Goal: Task Accomplishment & Management: Complete application form

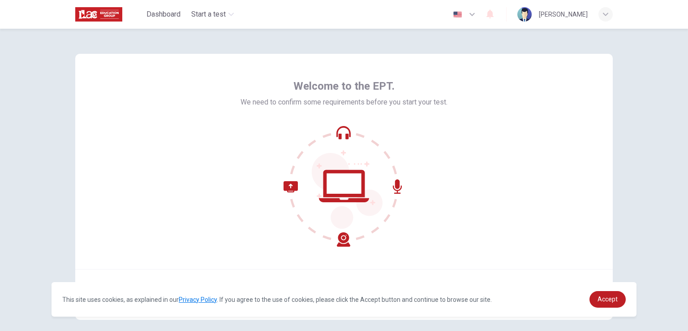
scroll to position [43, 0]
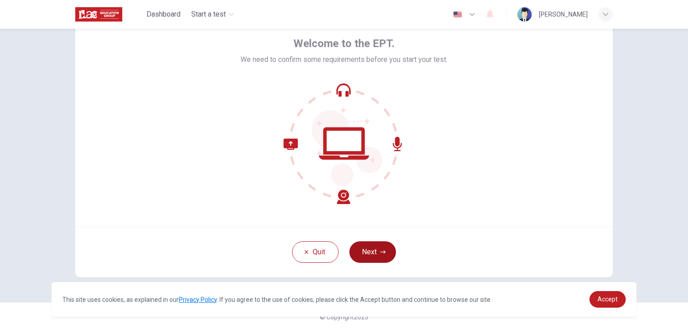
click at [375, 253] on button "Next" at bounding box center [373, 252] width 47 height 22
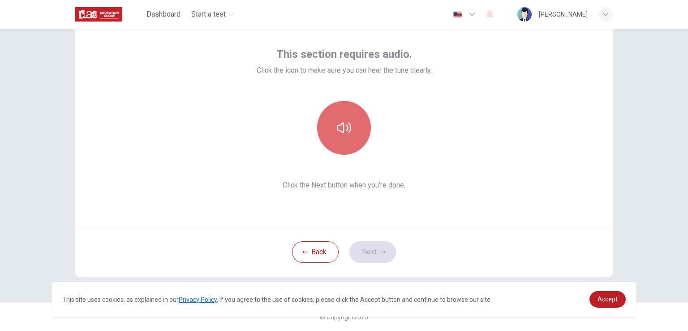
click at [340, 134] on icon "button" at bounding box center [344, 128] width 14 height 14
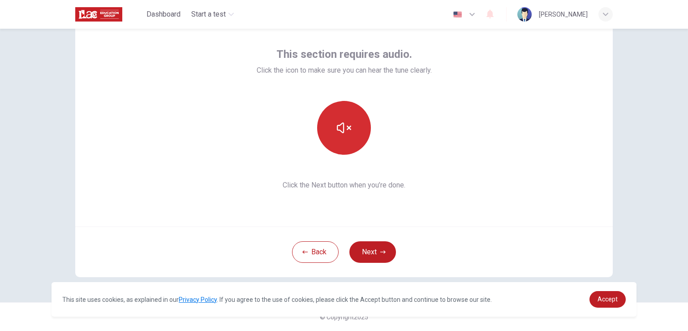
click at [343, 141] on button "button" at bounding box center [344, 128] width 54 height 54
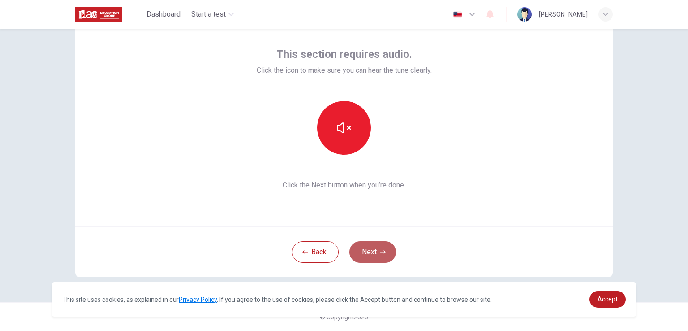
click at [364, 247] on button "Next" at bounding box center [373, 252] width 47 height 22
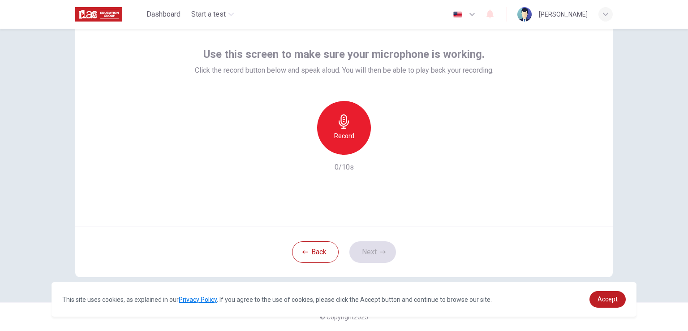
click at [334, 129] on div "Record" at bounding box center [344, 128] width 54 height 54
click at [339, 137] on h6 "Record" at bounding box center [344, 135] width 20 height 11
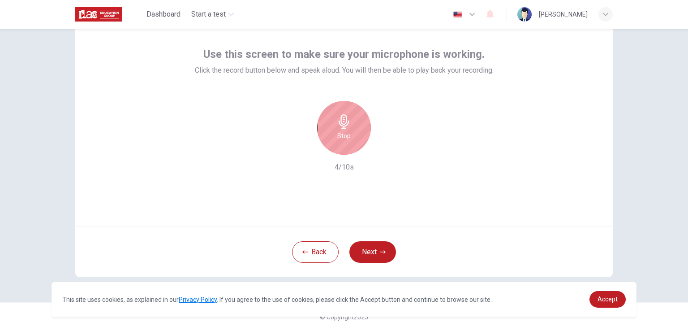
click at [339, 137] on h6 "Stop" at bounding box center [344, 135] width 13 height 11
click at [385, 150] on icon "button" at bounding box center [385, 147] width 9 height 9
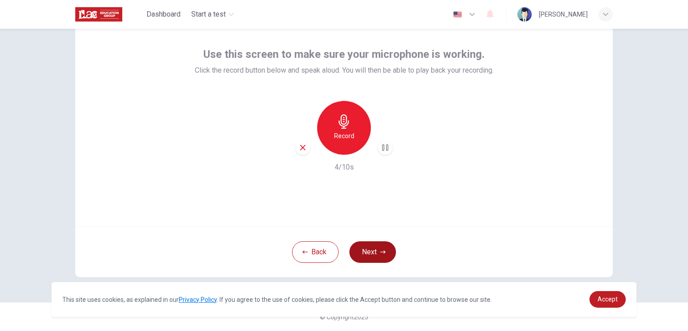
click at [367, 250] on button "Next" at bounding box center [373, 252] width 47 height 22
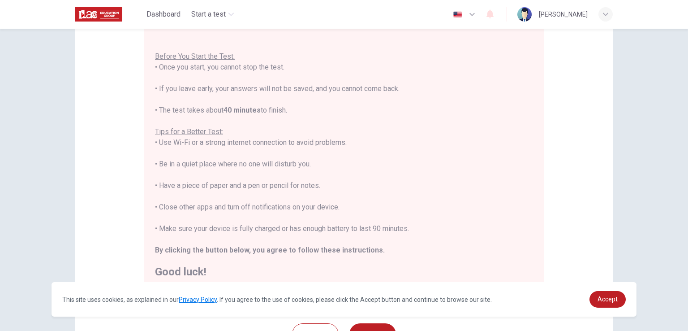
scroll to position [168, 0]
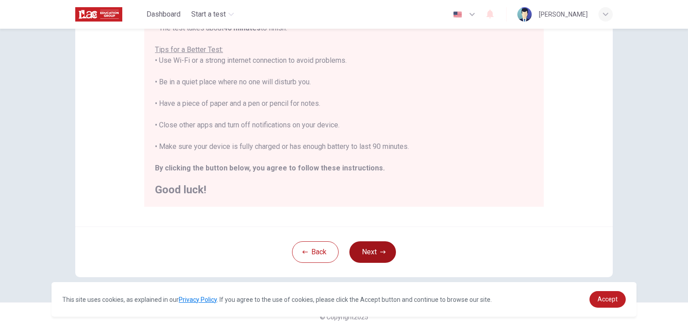
click at [359, 256] on button "Next" at bounding box center [373, 252] width 47 height 22
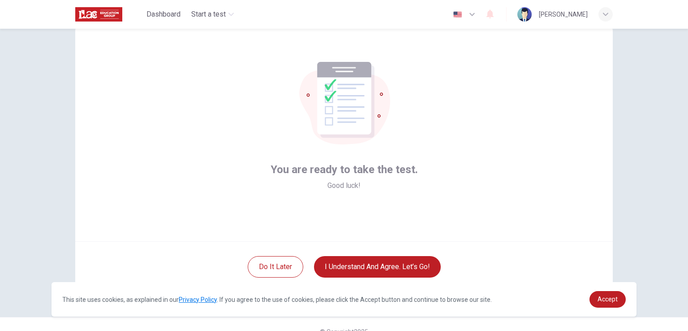
scroll to position [43, 0]
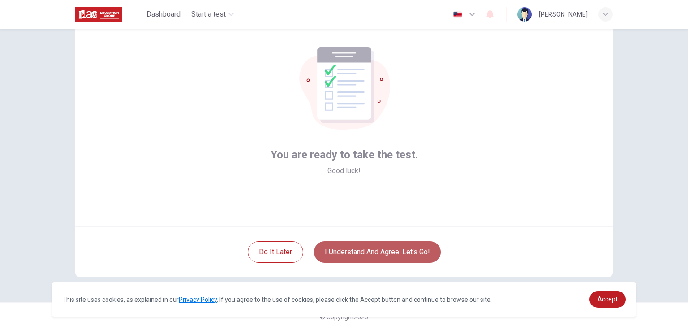
click at [379, 251] on button "I understand and agree. Let’s go!" at bounding box center [377, 252] width 127 height 22
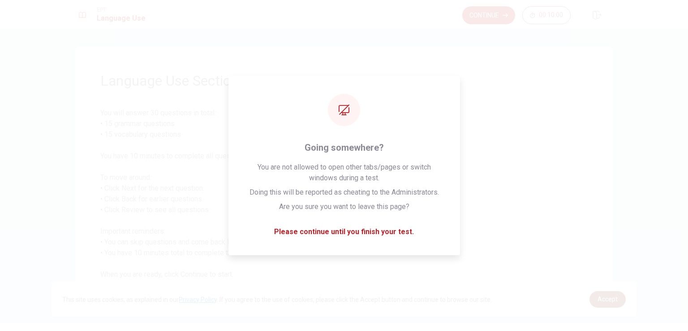
click at [615, 298] on span "Accept" at bounding box center [608, 298] width 20 height 7
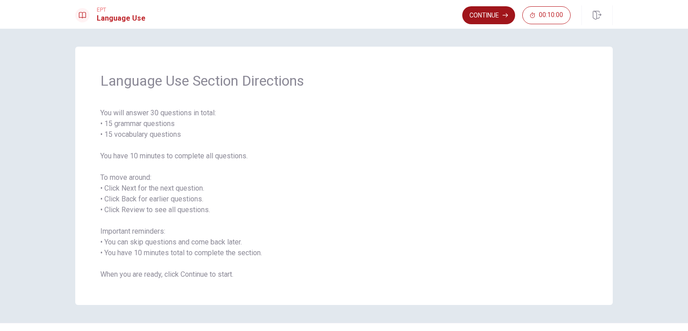
click at [480, 17] on button "Continue" at bounding box center [489, 15] width 53 height 18
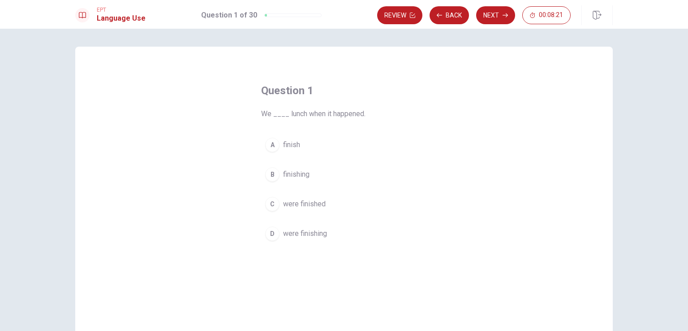
click at [271, 234] on div "D" at bounding box center [272, 233] width 14 height 14
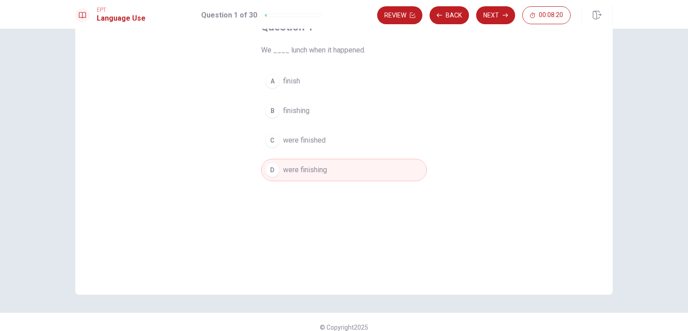
scroll to position [74, 0]
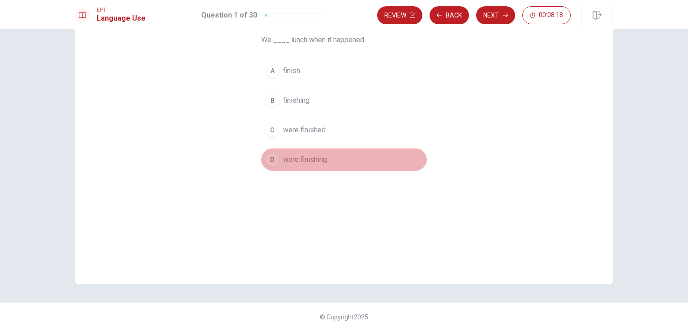
click at [348, 159] on button "D were finishing" at bounding box center [344, 159] width 166 height 22
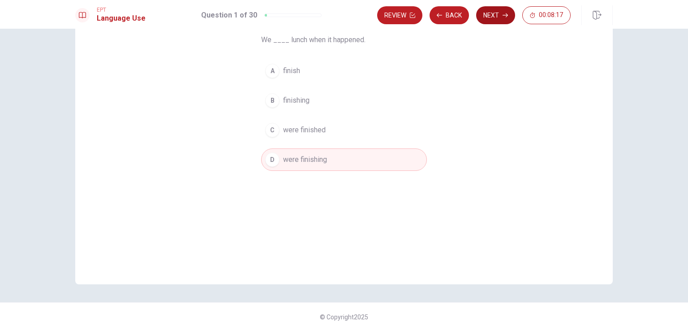
click at [493, 17] on button "Next" at bounding box center [495, 15] width 39 height 18
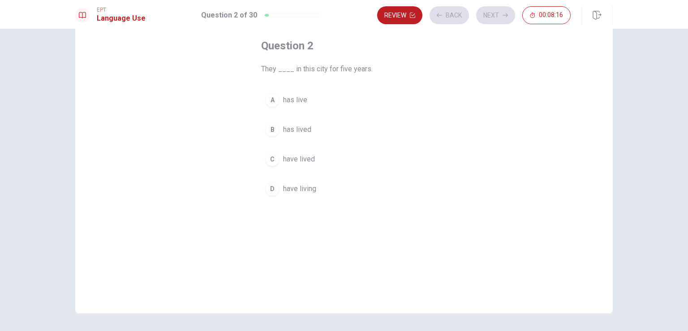
scroll to position [29, 0]
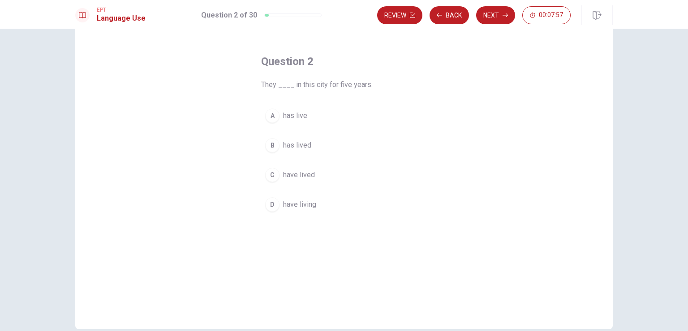
click at [286, 176] on span "have lived" at bounding box center [299, 174] width 32 height 11
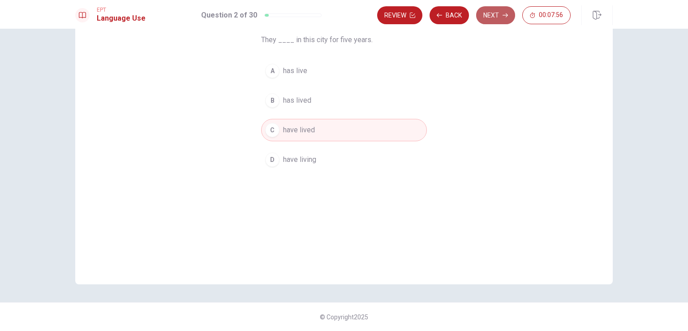
click at [496, 17] on button "Next" at bounding box center [495, 15] width 39 height 18
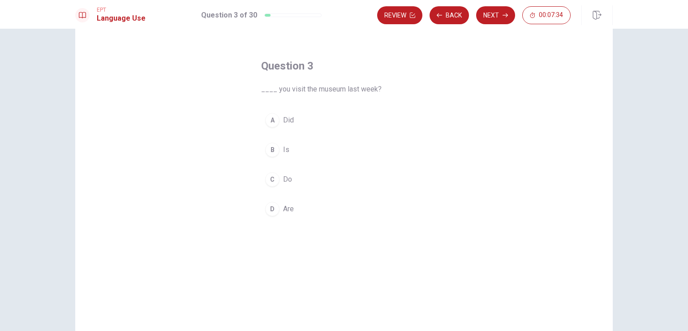
scroll to position [45, 0]
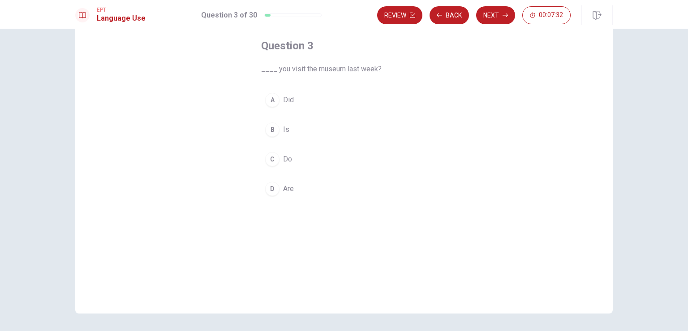
click at [268, 99] on div "A" at bounding box center [272, 100] width 14 height 14
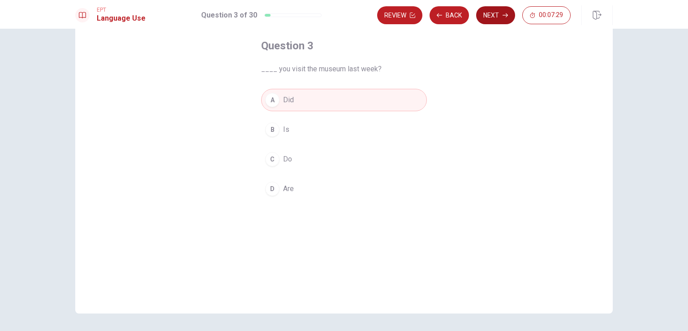
click at [500, 17] on button "Next" at bounding box center [495, 15] width 39 height 18
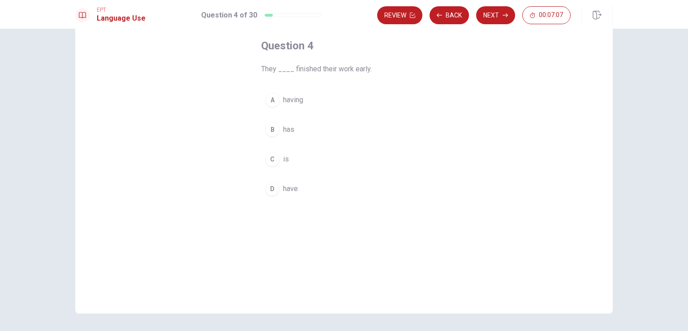
click at [279, 191] on button "D have" at bounding box center [344, 188] width 166 height 22
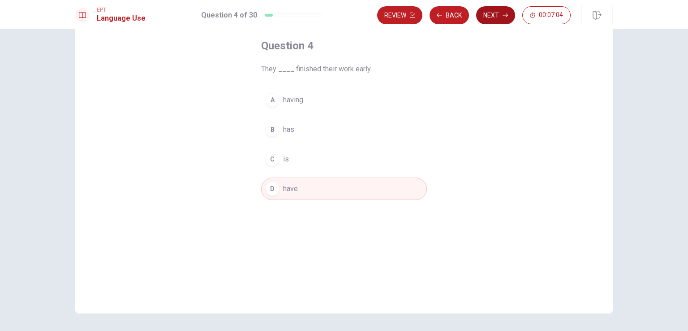
click at [499, 15] on button "Next" at bounding box center [495, 15] width 39 height 18
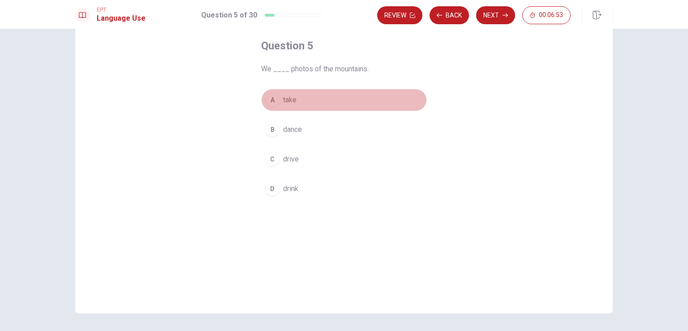
click at [271, 101] on div "A" at bounding box center [272, 100] width 14 height 14
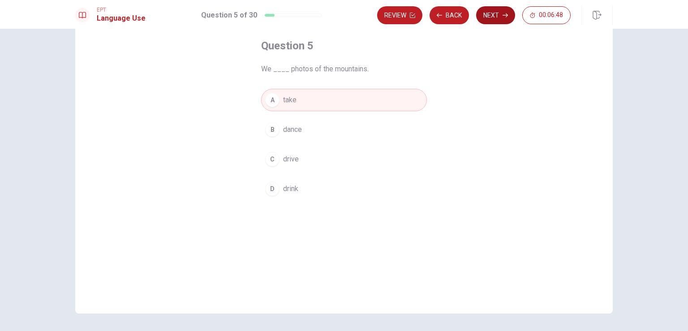
click at [491, 18] on button "Next" at bounding box center [495, 15] width 39 height 18
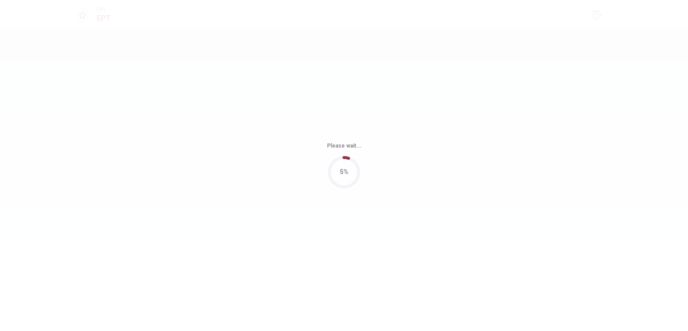
scroll to position [0, 0]
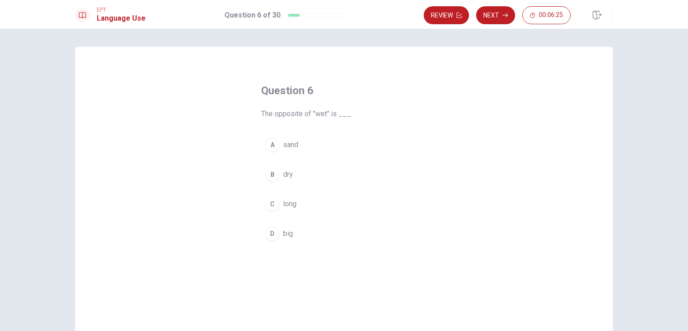
click at [268, 174] on div "B" at bounding box center [272, 174] width 14 height 14
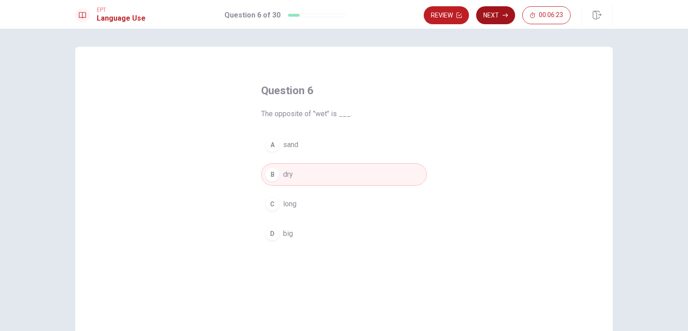
click at [507, 17] on icon "button" at bounding box center [505, 15] width 5 height 5
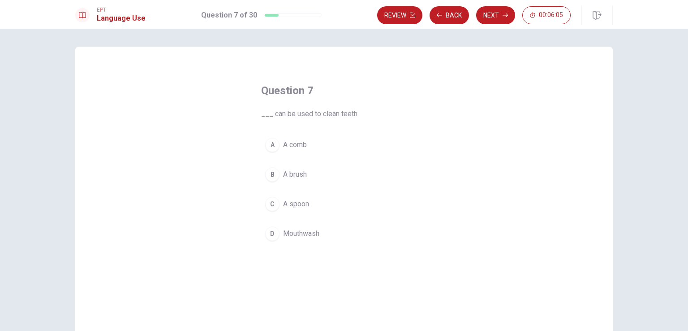
click at [272, 174] on div "B" at bounding box center [272, 174] width 14 height 14
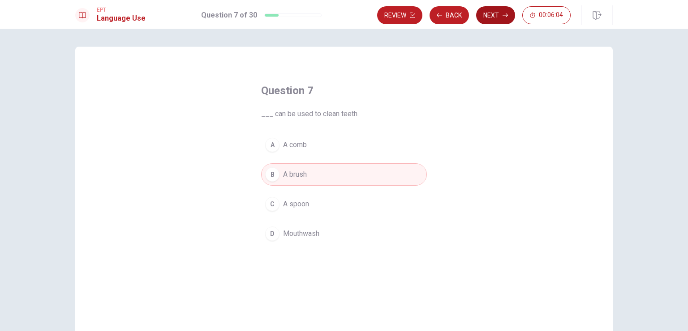
click at [488, 15] on button "Next" at bounding box center [495, 15] width 39 height 18
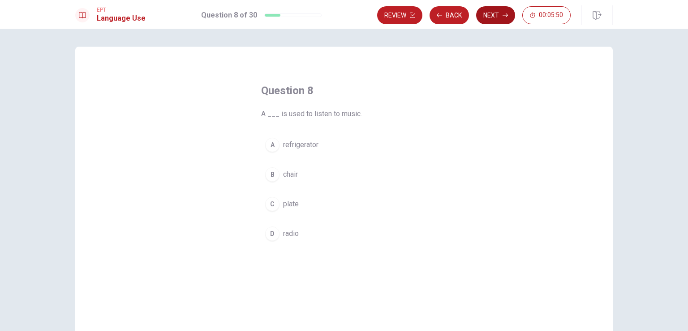
click at [494, 15] on button "Next" at bounding box center [495, 15] width 39 height 18
click at [452, 17] on button "Back" at bounding box center [449, 15] width 39 height 18
click at [272, 232] on div "D" at bounding box center [272, 233] width 14 height 14
click at [493, 17] on button "Next" at bounding box center [495, 15] width 39 height 18
click at [491, 17] on button "Next" at bounding box center [495, 15] width 39 height 18
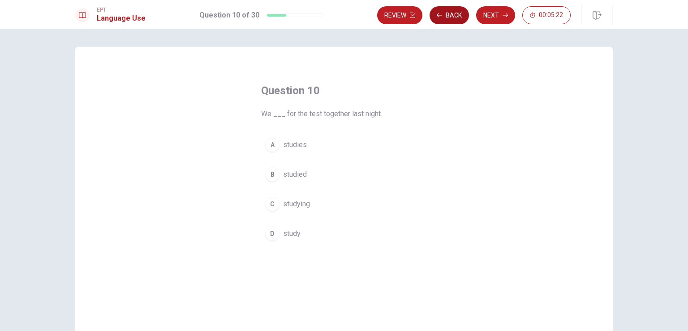
click at [454, 16] on button "Back" at bounding box center [449, 15] width 39 height 18
click at [265, 201] on div "C" at bounding box center [272, 204] width 14 height 14
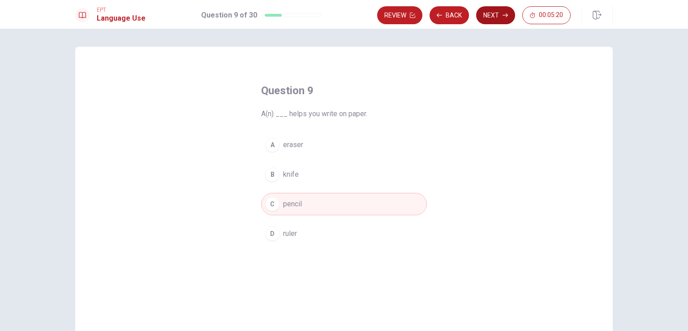
click at [494, 15] on button "Next" at bounding box center [495, 15] width 39 height 18
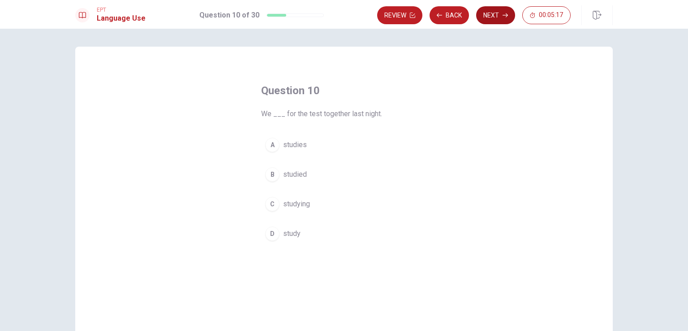
click at [493, 17] on button "Next" at bounding box center [495, 15] width 39 height 18
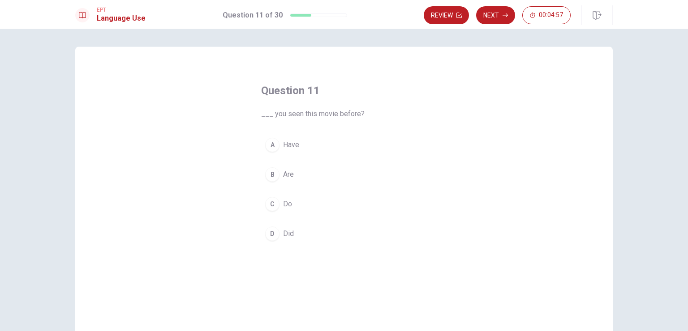
click at [285, 141] on span "Have" at bounding box center [291, 144] width 16 height 11
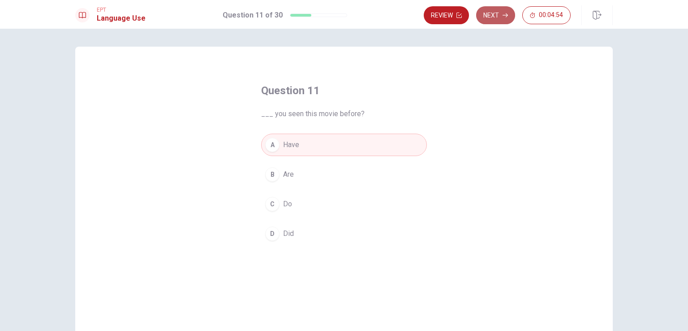
click at [495, 17] on button "Next" at bounding box center [495, 15] width 39 height 18
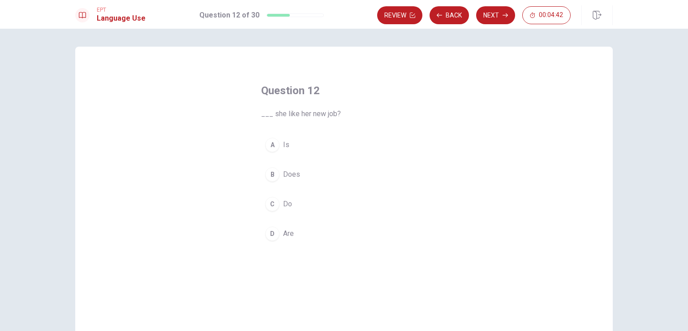
click at [270, 141] on div "A" at bounding box center [272, 145] width 14 height 14
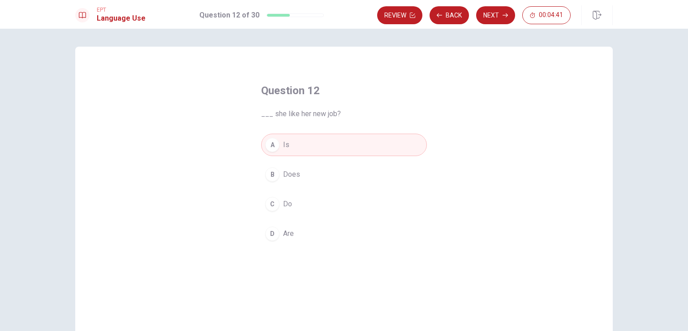
click at [275, 174] on div "B" at bounding box center [272, 174] width 14 height 14
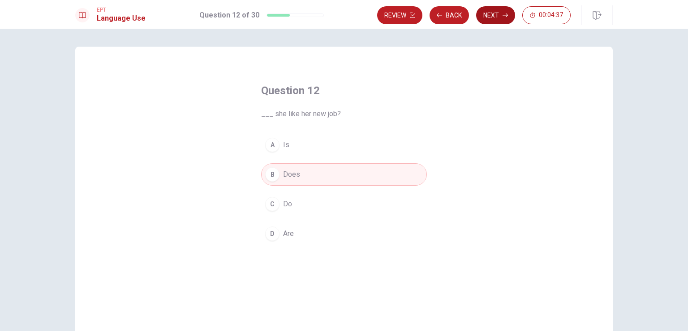
click at [493, 15] on button "Next" at bounding box center [495, 15] width 39 height 18
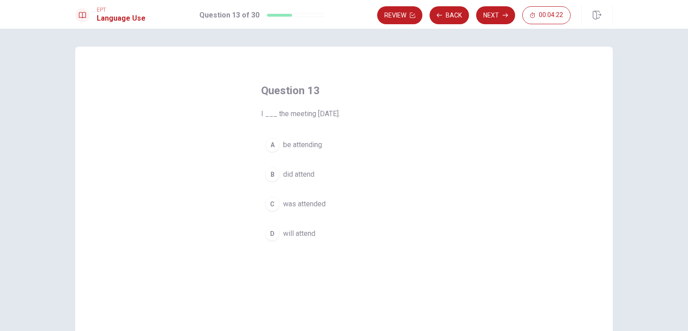
click at [300, 231] on span "will attend" at bounding box center [299, 233] width 32 height 11
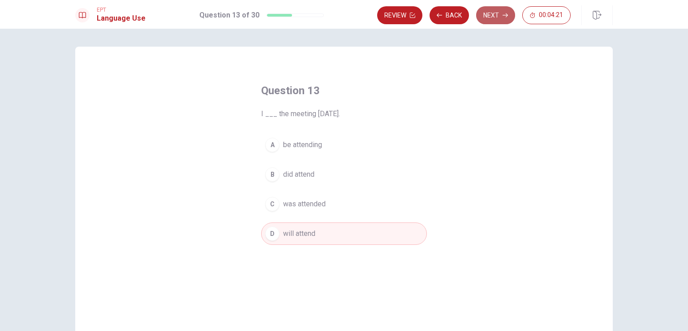
click at [493, 20] on button "Next" at bounding box center [495, 15] width 39 height 18
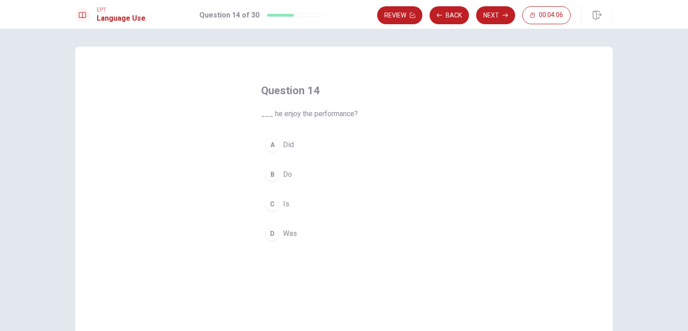
click at [276, 144] on div "A" at bounding box center [272, 145] width 14 height 14
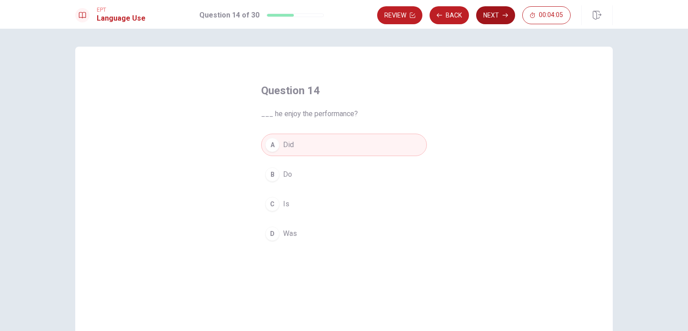
click at [495, 14] on button "Next" at bounding box center [495, 15] width 39 height 18
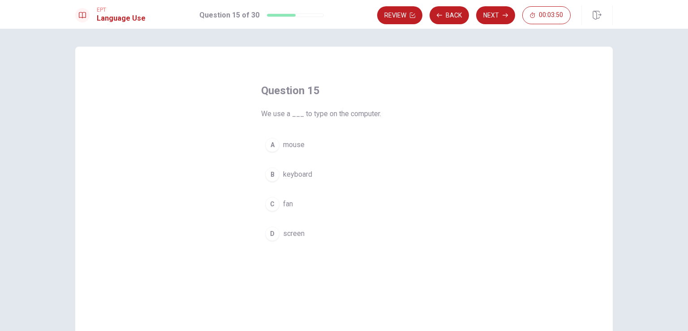
click at [284, 174] on span "keyboard" at bounding box center [297, 174] width 29 height 11
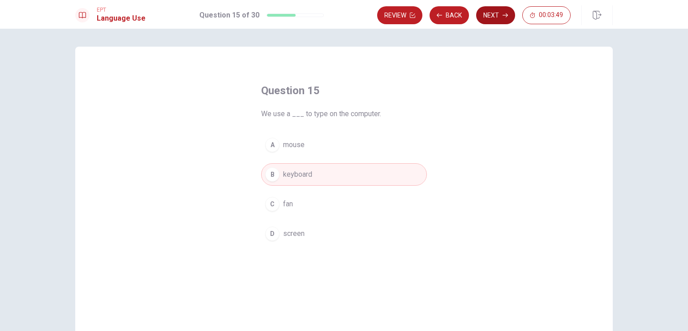
click at [493, 17] on button "Next" at bounding box center [495, 15] width 39 height 18
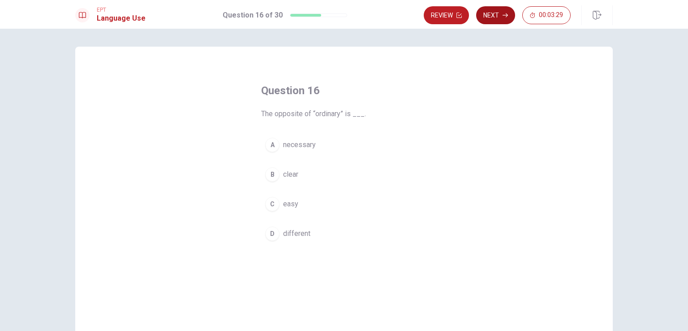
click at [496, 14] on button "Next" at bounding box center [495, 15] width 39 height 18
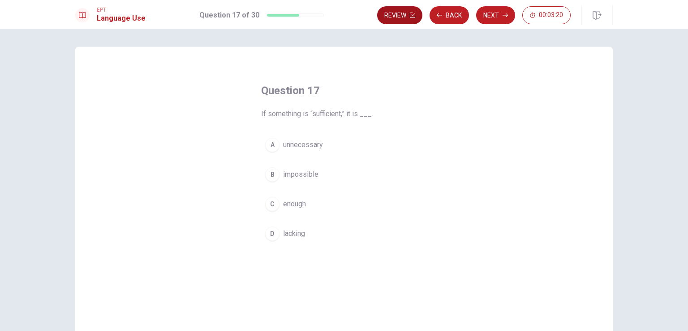
click at [446, 15] on button "Back" at bounding box center [449, 15] width 39 height 18
click at [287, 234] on span "different" at bounding box center [296, 233] width 27 height 11
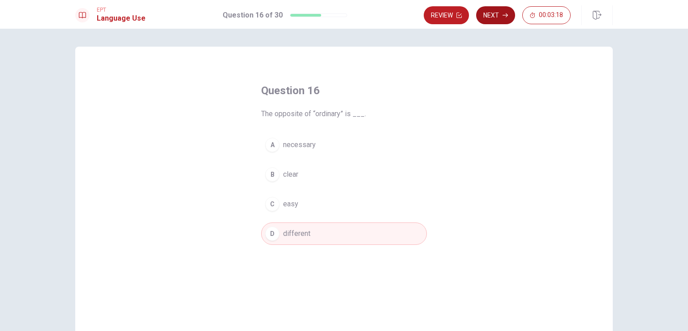
click at [488, 16] on button "Next" at bounding box center [495, 15] width 39 height 18
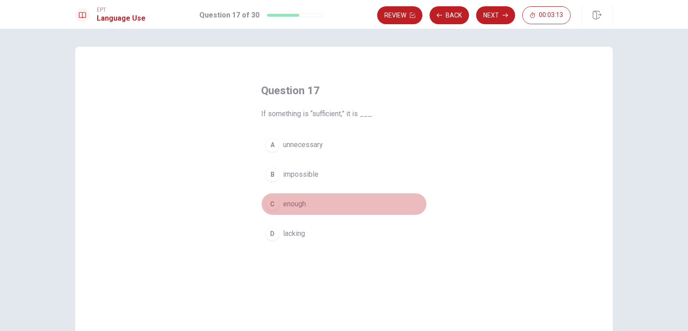
click at [294, 204] on span "enough" at bounding box center [294, 204] width 23 height 11
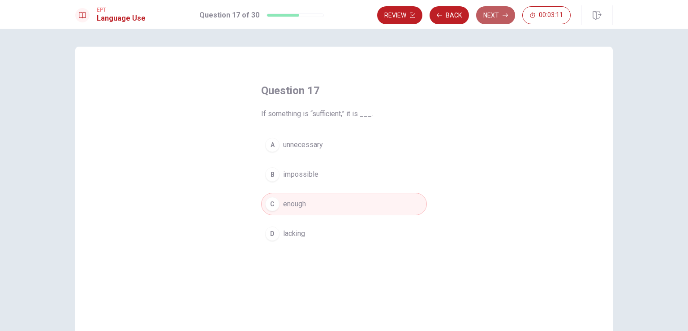
click at [490, 15] on button "Next" at bounding box center [495, 15] width 39 height 18
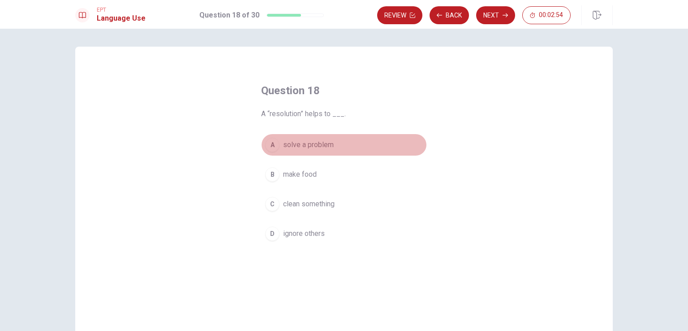
click at [298, 147] on span "solve a problem" at bounding box center [308, 144] width 51 height 11
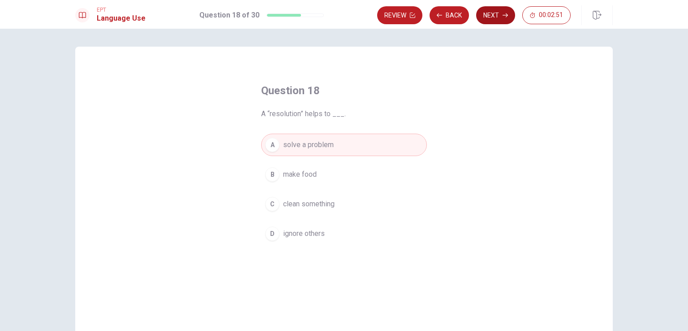
click at [499, 17] on button "Next" at bounding box center [495, 15] width 39 height 18
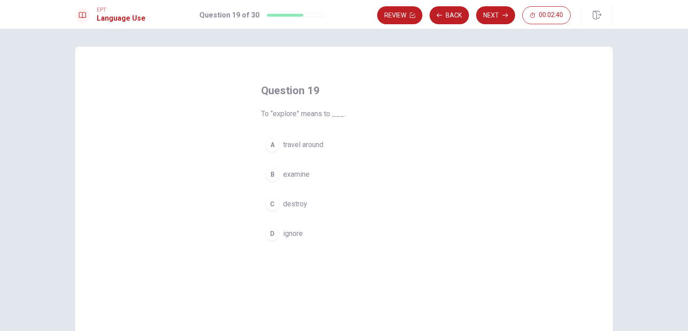
click at [273, 144] on div "A" at bounding box center [272, 145] width 14 height 14
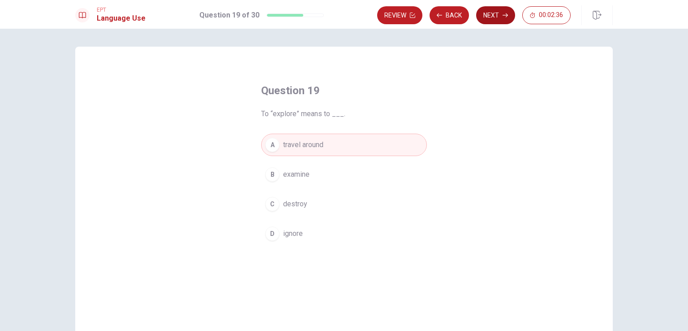
click at [498, 13] on button "Next" at bounding box center [495, 15] width 39 height 18
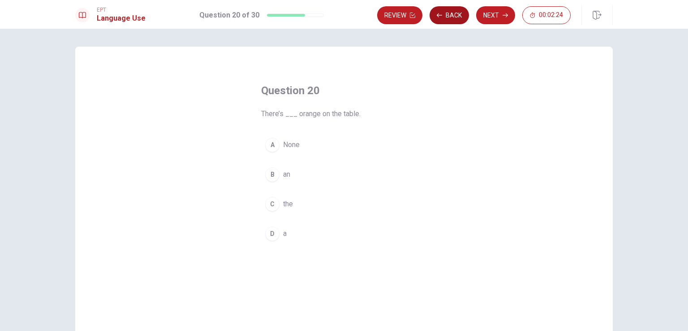
click at [446, 17] on button "Back" at bounding box center [449, 15] width 39 height 18
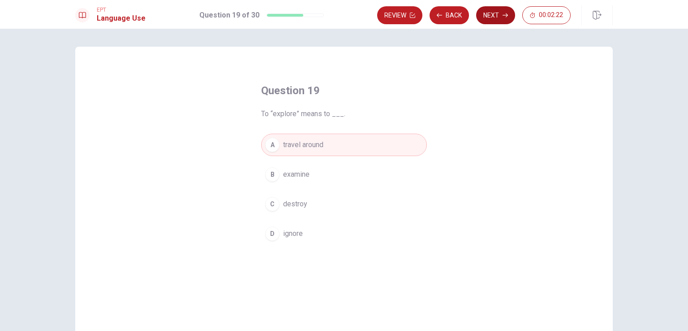
click at [491, 16] on button "Next" at bounding box center [495, 15] width 39 height 18
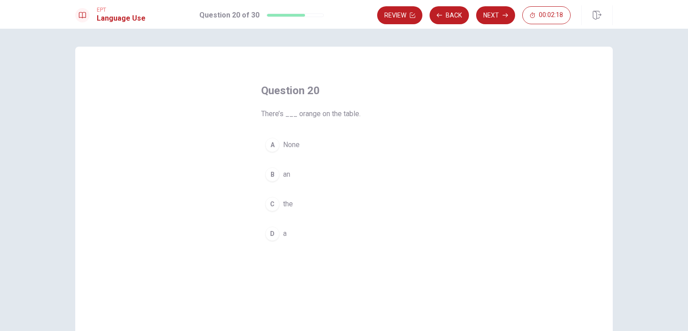
click at [273, 174] on div "B" at bounding box center [272, 174] width 14 height 14
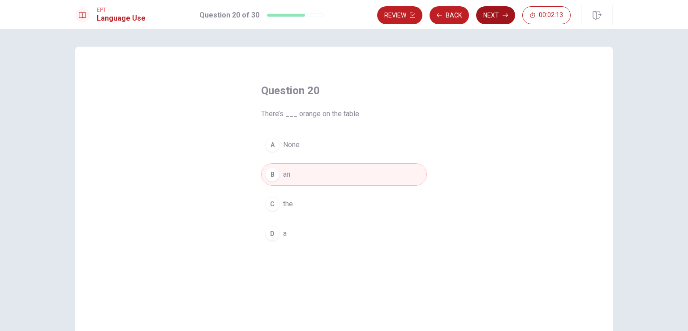
click at [493, 15] on button "Next" at bounding box center [495, 15] width 39 height 18
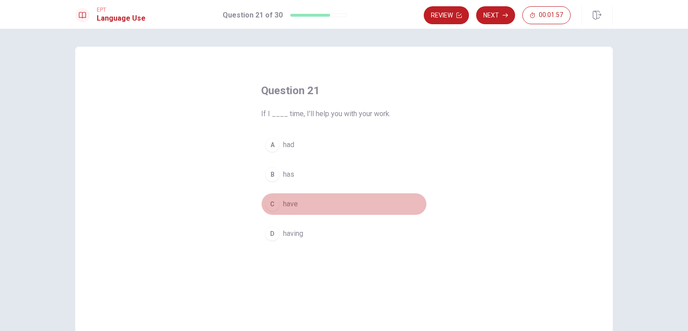
click at [271, 204] on div "C" at bounding box center [272, 204] width 14 height 14
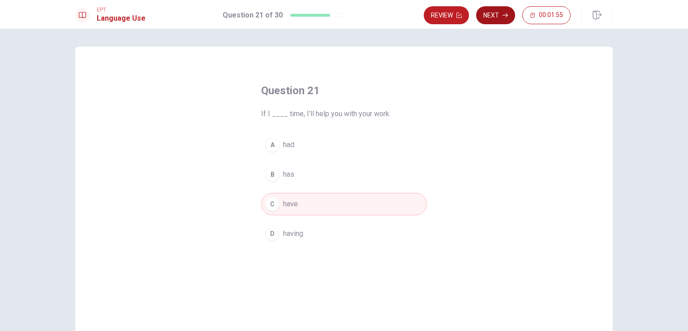
click at [498, 15] on button "Next" at bounding box center [495, 15] width 39 height 18
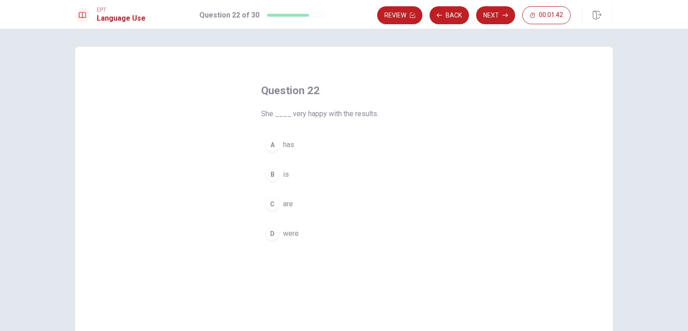
click at [271, 173] on div "B" at bounding box center [272, 174] width 14 height 14
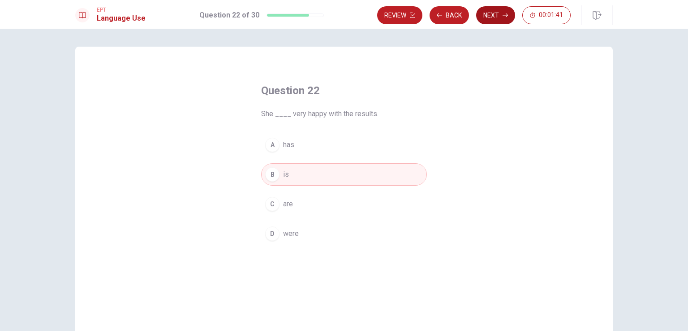
click at [489, 15] on button "Next" at bounding box center [495, 15] width 39 height 18
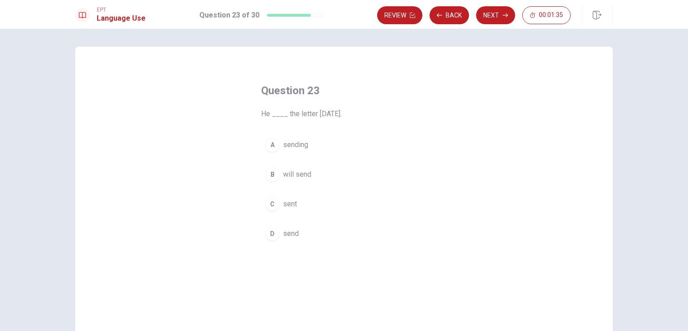
click at [303, 173] on span "will send" at bounding box center [297, 174] width 28 height 11
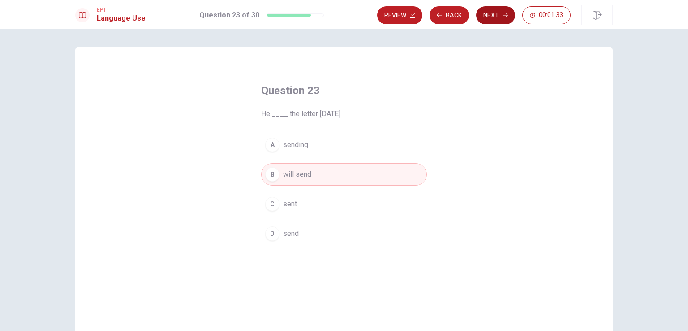
click at [489, 12] on button "Next" at bounding box center [495, 15] width 39 height 18
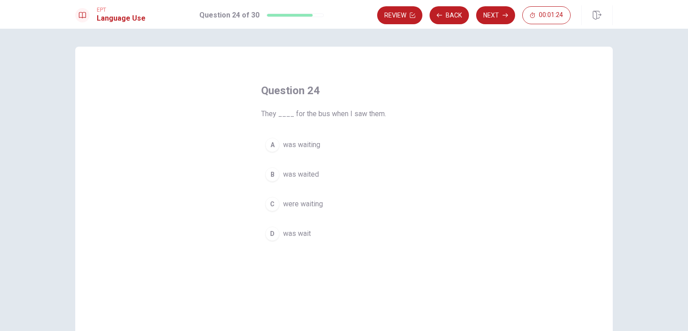
click at [274, 202] on div "C" at bounding box center [272, 204] width 14 height 14
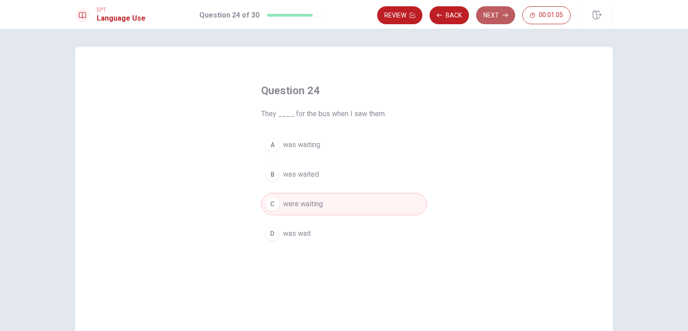
click at [495, 16] on button "Next" at bounding box center [495, 15] width 39 height 18
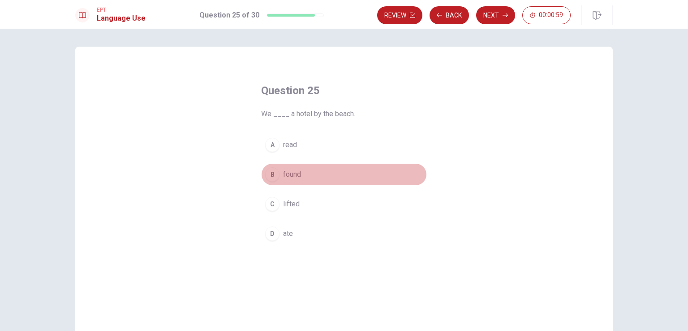
click at [295, 176] on span "found" at bounding box center [292, 174] width 18 height 11
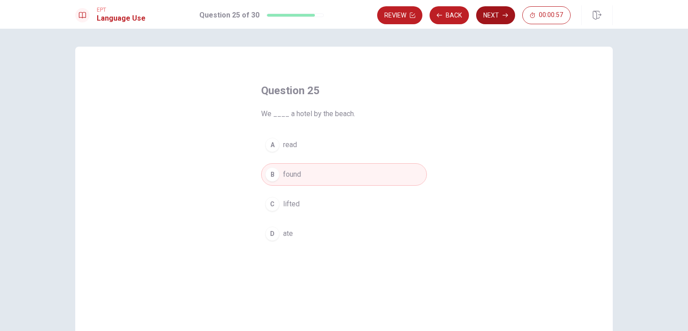
click at [490, 17] on button "Next" at bounding box center [495, 15] width 39 height 18
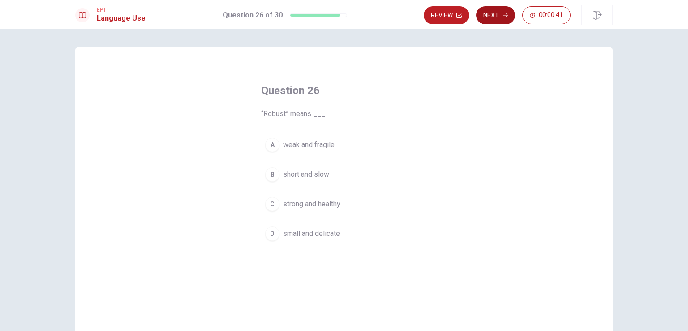
click at [487, 16] on button "Next" at bounding box center [495, 15] width 39 height 18
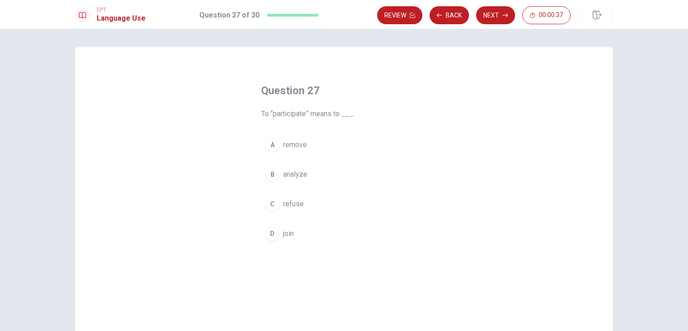
click at [288, 232] on span "join" at bounding box center [288, 233] width 11 height 11
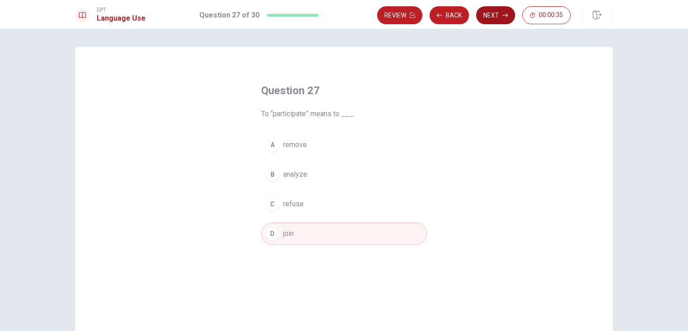
click at [495, 15] on button "Next" at bounding box center [495, 15] width 39 height 18
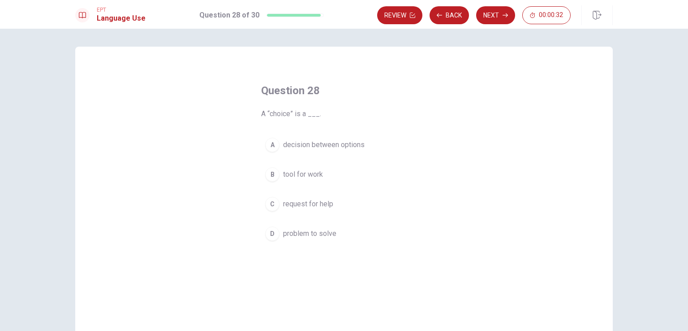
click at [317, 146] on span "decision between options" at bounding box center [324, 144] width 82 height 11
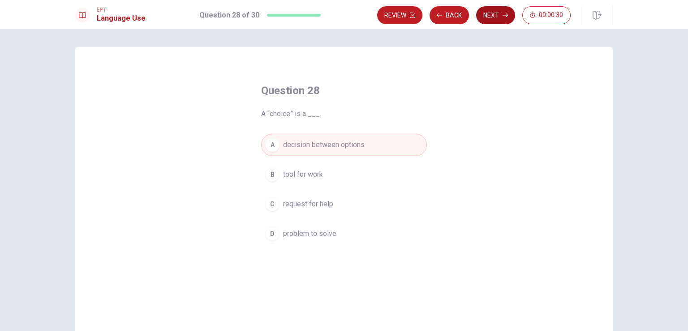
click at [495, 12] on button "Next" at bounding box center [495, 15] width 39 height 18
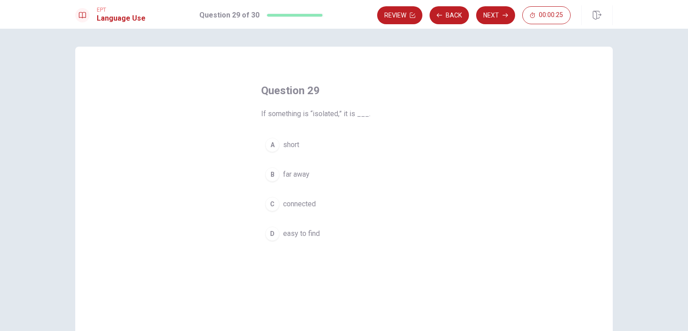
click at [295, 173] on span "far away" at bounding box center [296, 174] width 26 height 11
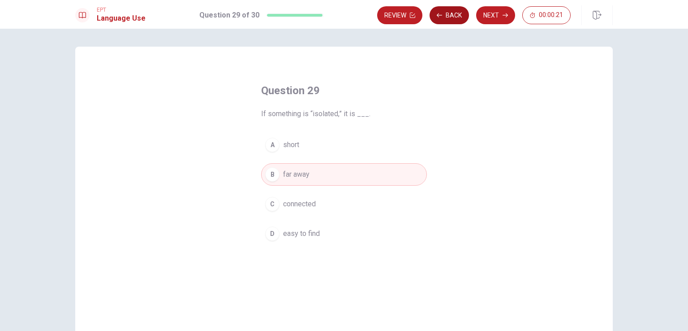
click at [447, 18] on button "Back" at bounding box center [449, 15] width 39 height 18
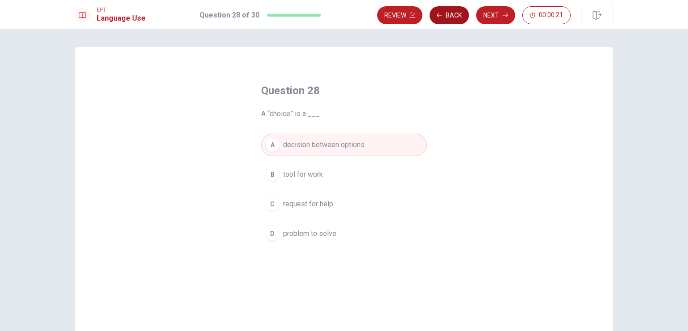
click at [447, 18] on button "Back" at bounding box center [449, 15] width 39 height 18
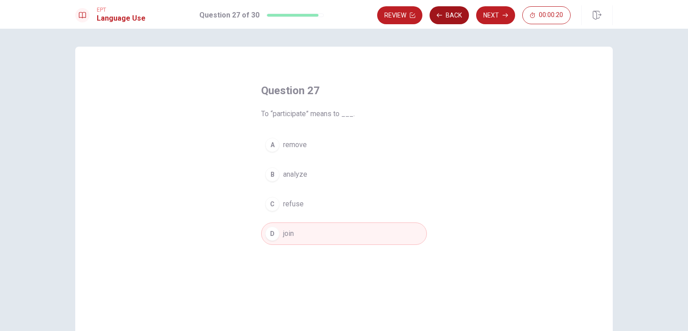
click at [447, 18] on button "Back" at bounding box center [449, 15] width 39 height 18
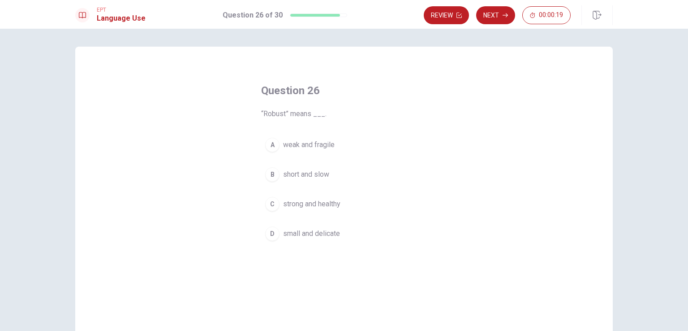
click at [306, 201] on span "strong and healthy" at bounding box center [311, 204] width 57 height 11
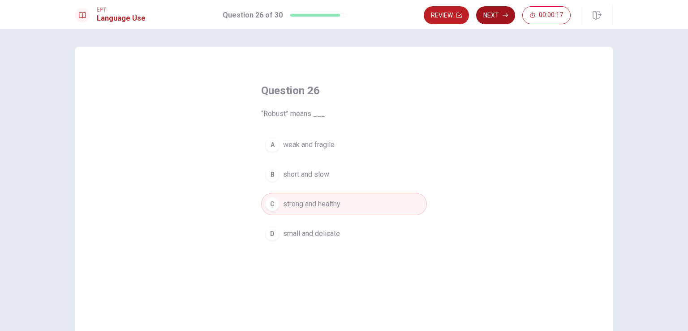
click at [492, 20] on button "Next" at bounding box center [495, 15] width 39 height 18
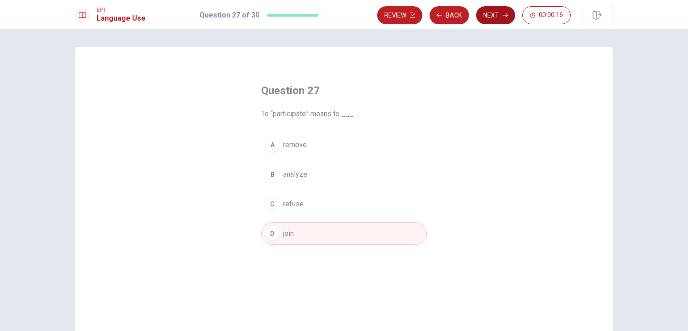
click at [492, 20] on button "Next" at bounding box center [495, 15] width 39 height 18
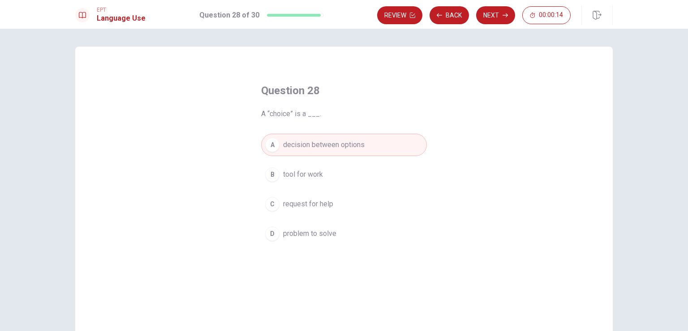
click at [493, 20] on button "Next" at bounding box center [495, 15] width 39 height 18
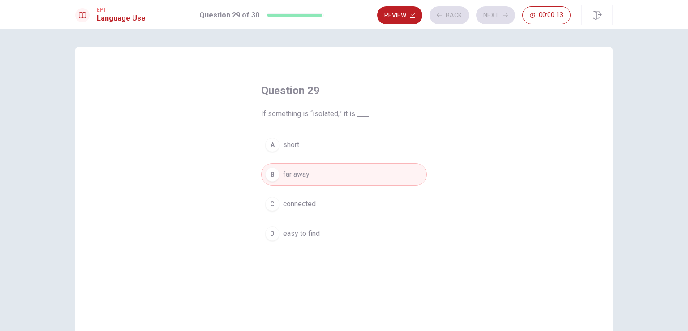
click at [493, 20] on div "Review Back Next 00:00:13" at bounding box center [474, 15] width 194 height 18
click at [493, 20] on button "Next" at bounding box center [495, 15] width 39 height 18
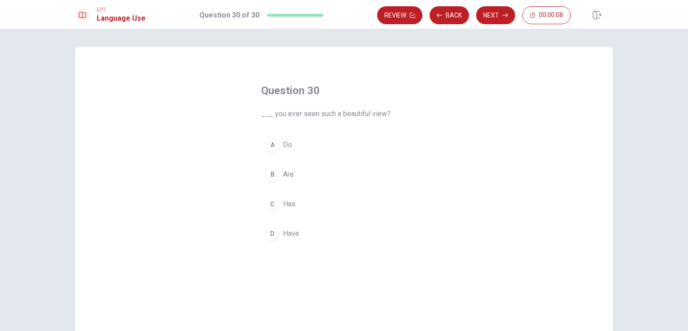
click at [271, 142] on div "A" at bounding box center [272, 145] width 14 height 14
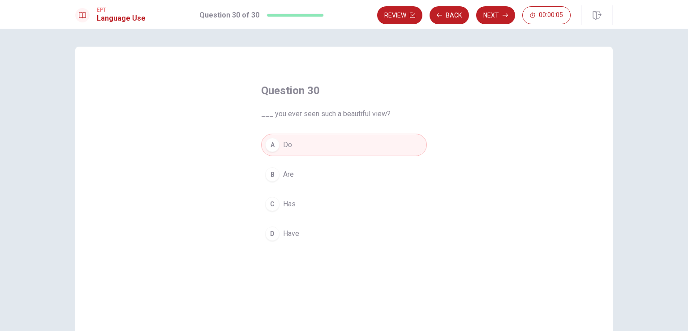
click at [287, 229] on span "Have" at bounding box center [291, 233] width 16 height 11
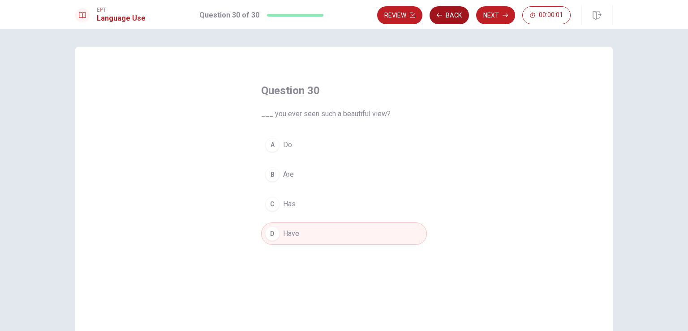
click at [450, 18] on button "Back" at bounding box center [449, 15] width 39 height 18
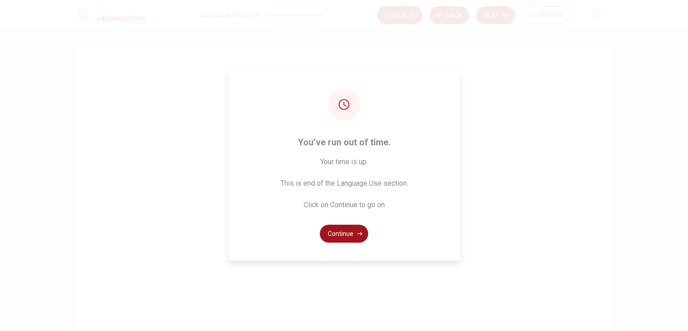
click at [346, 234] on button "Continue" at bounding box center [344, 234] width 48 height 18
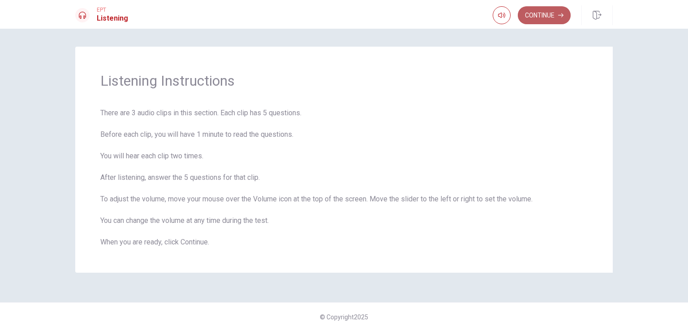
click at [540, 17] on button "Continue" at bounding box center [544, 15] width 53 height 18
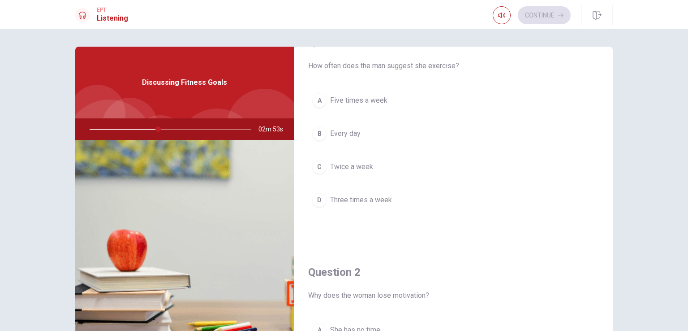
scroll to position [45, 0]
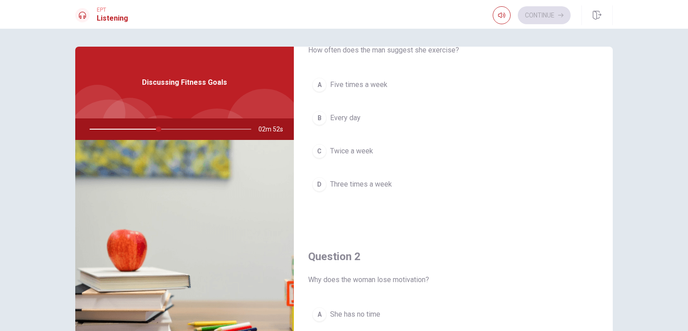
click at [364, 181] on span "Three times a week" at bounding box center [361, 184] width 62 height 11
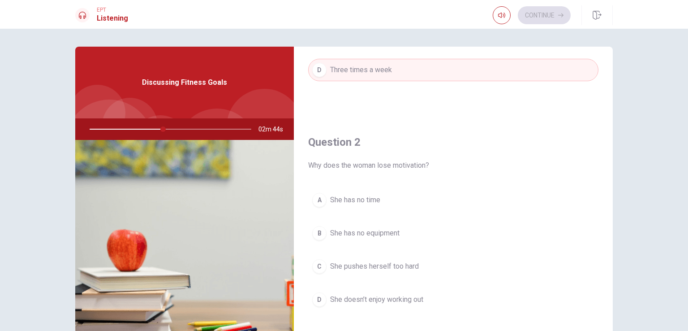
scroll to position [179, 0]
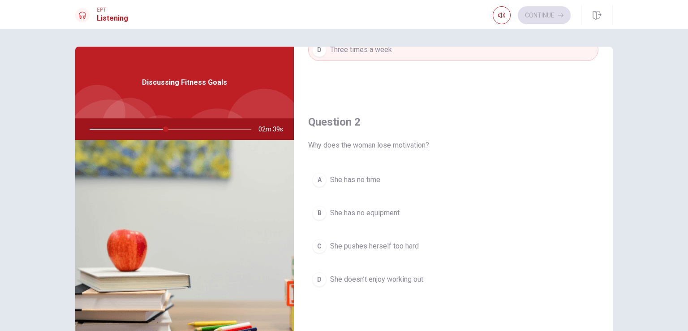
click at [364, 244] on span "She pushes herself too hard" at bounding box center [374, 246] width 89 height 11
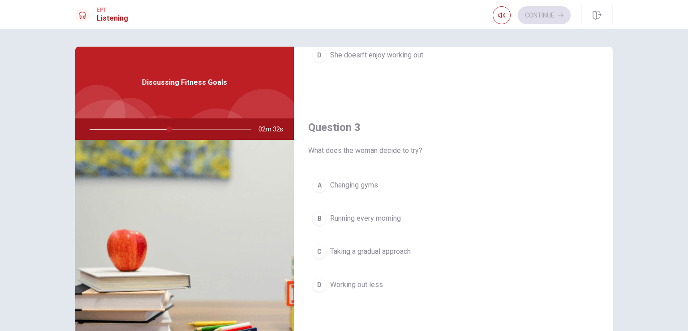
scroll to position [448, 0]
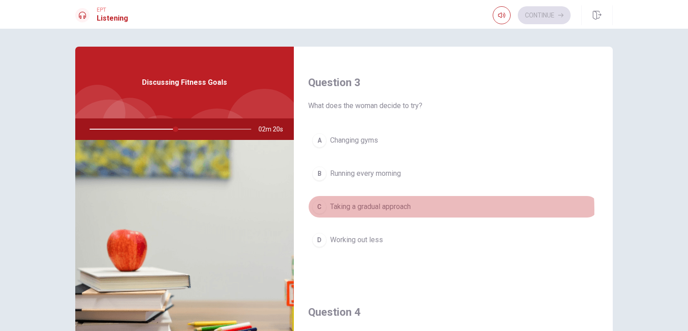
click at [386, 208] on span "Taking a gradual approach" at bounding box center [370, 206] width 81 height 11
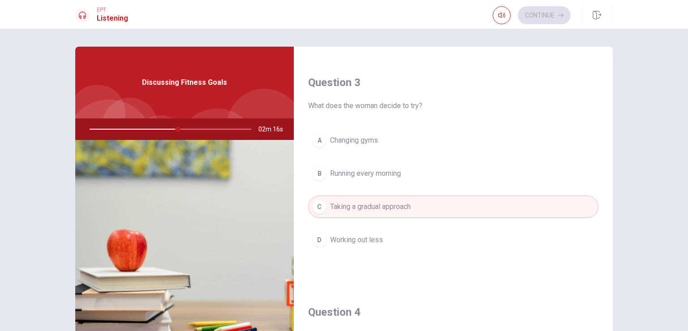
click at [376, 240] on span "Working out less" at bounding box center [356, 239] width 53 height 11
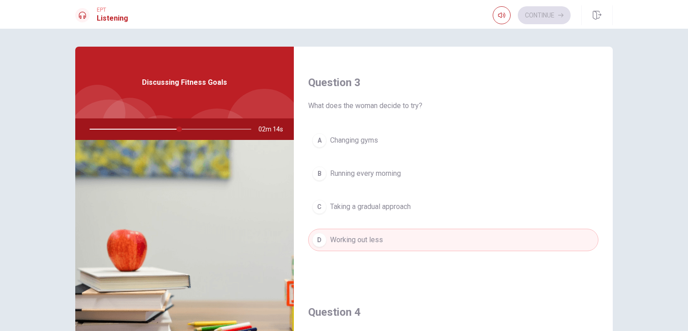
drag, startPoint x: 177, startPoint y: 129, endPoint x: 136, endPoint y: 129, distance: 41.2
click at [136, 129] on div at bounding box center [169, 129] width 180 height 22
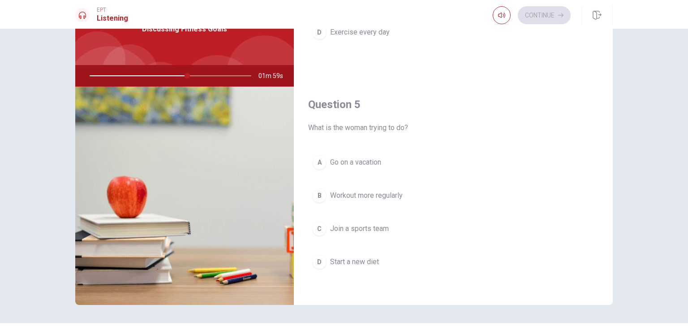
scroll to position [74, 0]
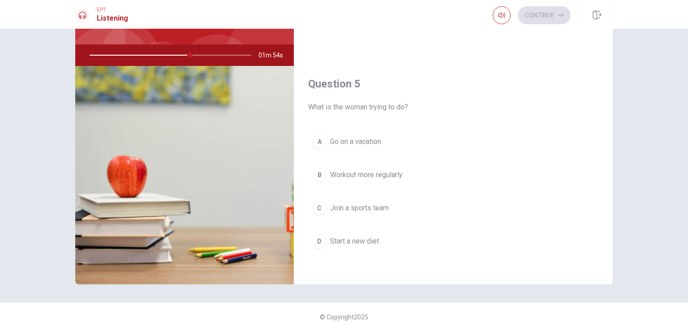
click at [354, 171] on span "Workout more regularly" at bounding box center [366, 174] width 73 height 11
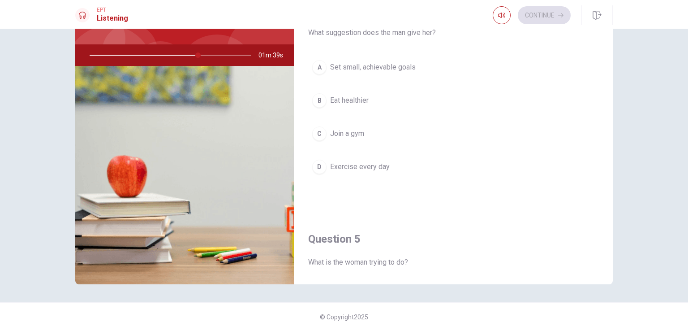
scroll to position [653, 0]
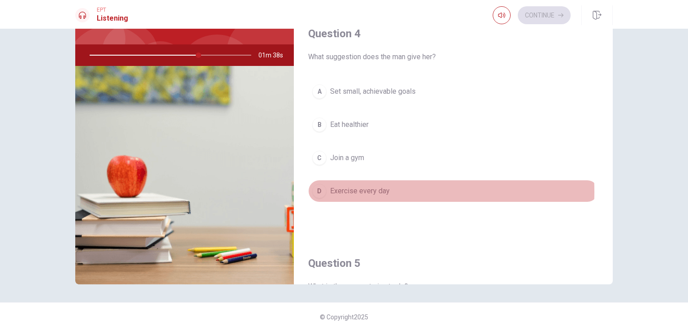
click at [362, 188] on span "Exercise every day" at bounding box center [360, 191] width 60 height 11
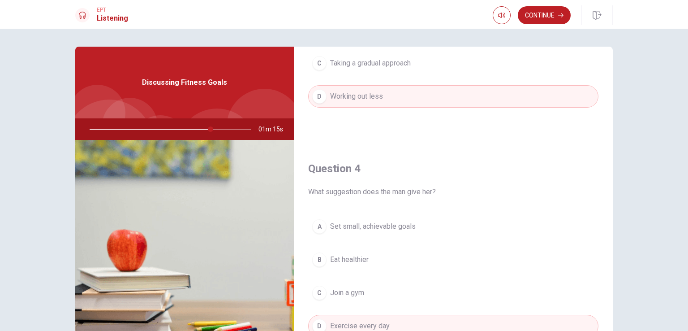
scroll to position [583, 0]
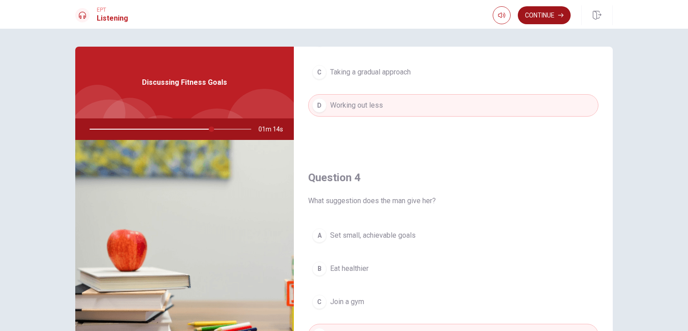
click at [536, 15] on button "Continue" at bounding box center [544, 15] width 53 height 18
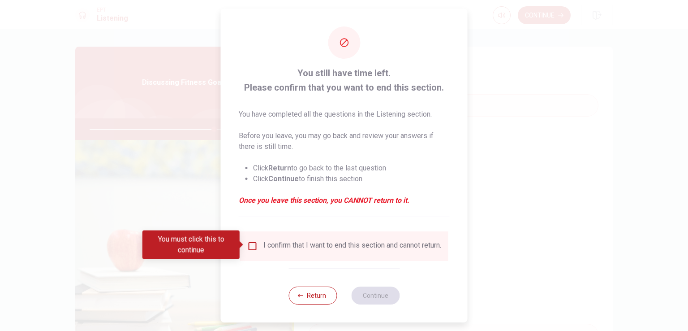
click at [249, 244] on input "You must click this to continue" at bounding box center [252, 246] width 11 height 11
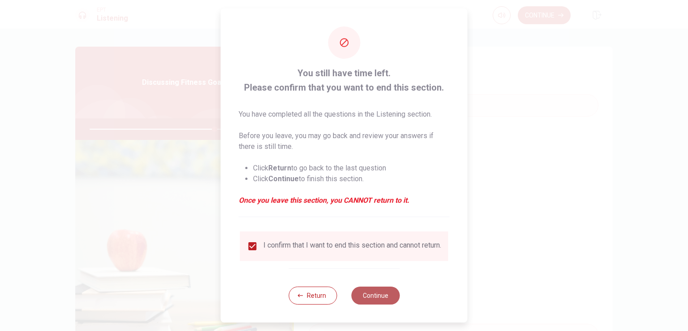
click at [366, 298] on button "Continue" at bounding box center [375, 295] width 48 height 18
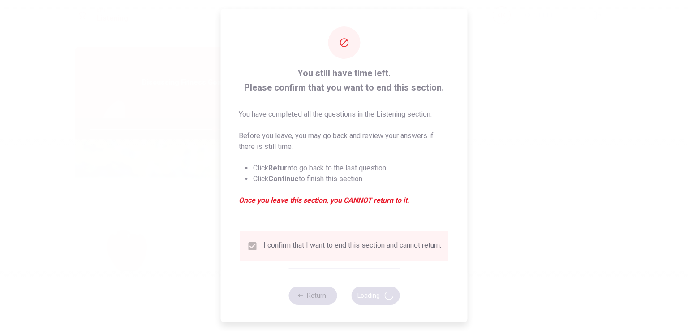
type input "78"
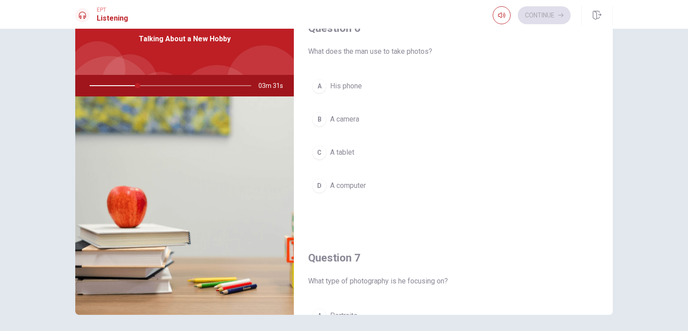
scroll to position [0, 0]
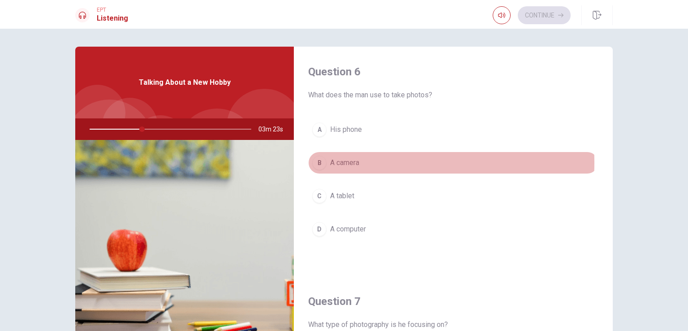
click at [335, 162] on span "A camera" at bounding box center [344, 162] width 29 height 11
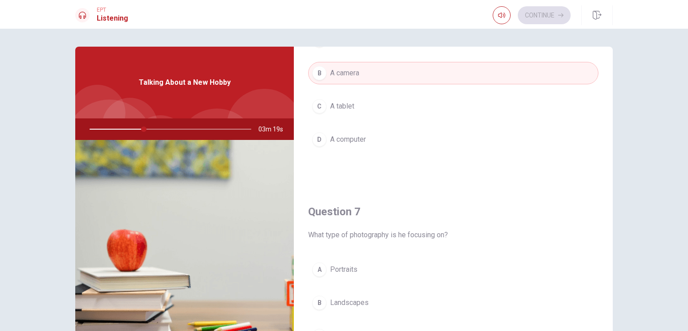
scroll to position [179, 0]
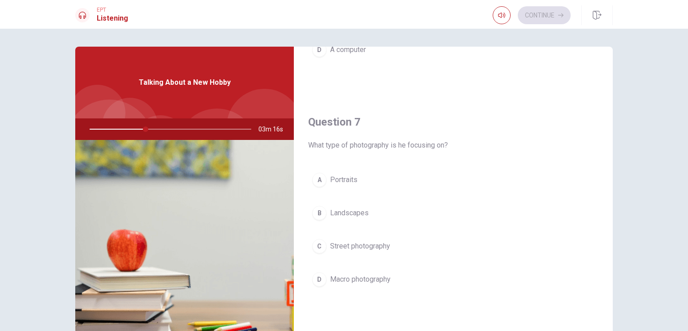
click at [355, 211] on span "Landscapes" at bounding box center [349, 213] width 39 height 11
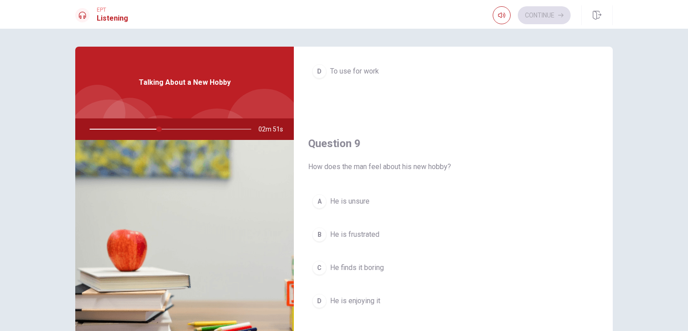
scroll to position [628, 0]
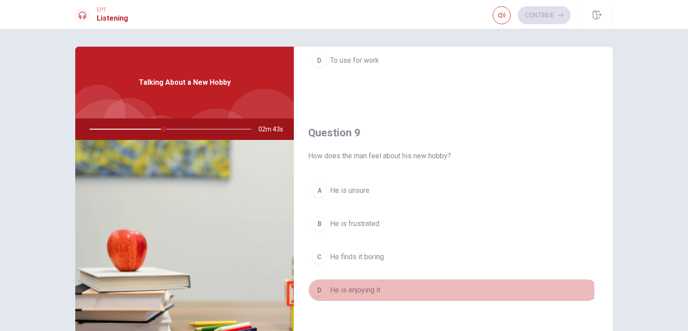
click at [364, 290] on span "He is enjoying it" at bounding box center [355, 290] width 50 height 11
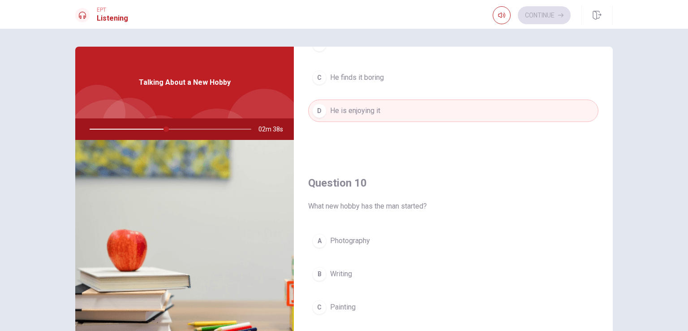
scroll to position [832, 0]
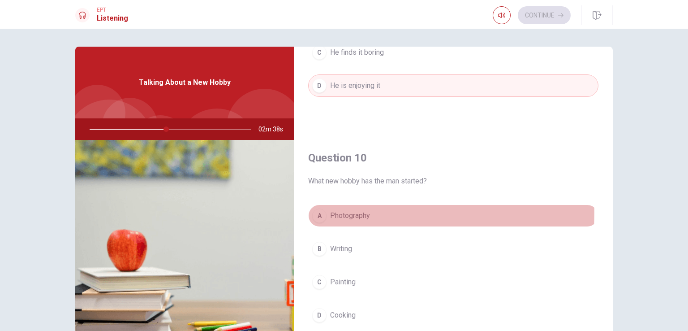
click at [343, 210] on span "Photography" at bounding box center [350, 215] width 40 height 11
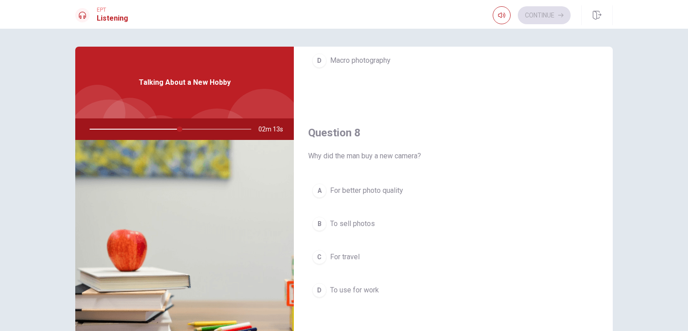
scroll to position [403, 0]
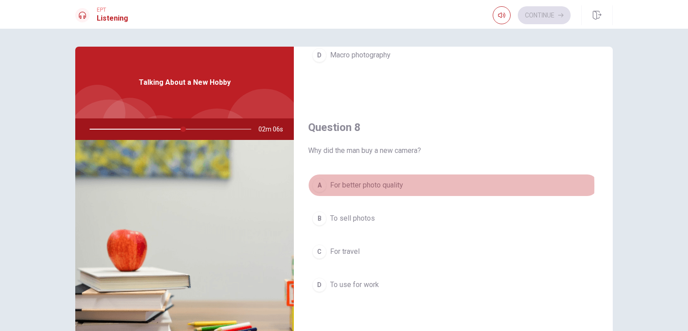
click at [380, 184] on span "For better photo quality" at bounding box center [366, 185] width 73 height 11
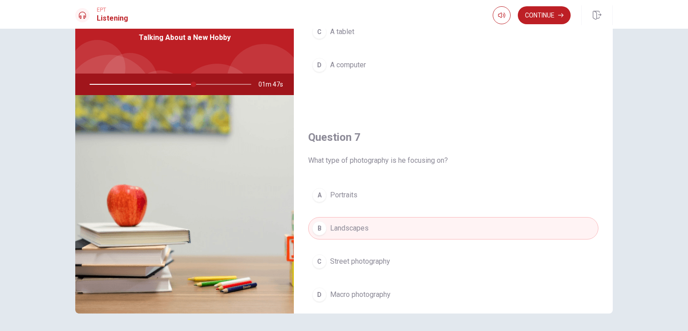
scroll to position [0, 0]
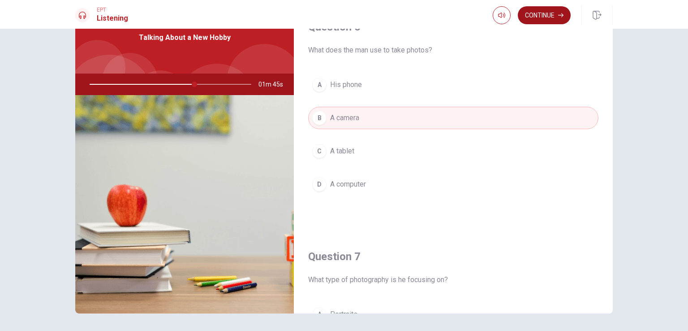
click at [533, 21] on button "Continue" at bounding box center [544, 15] width 53 height 18
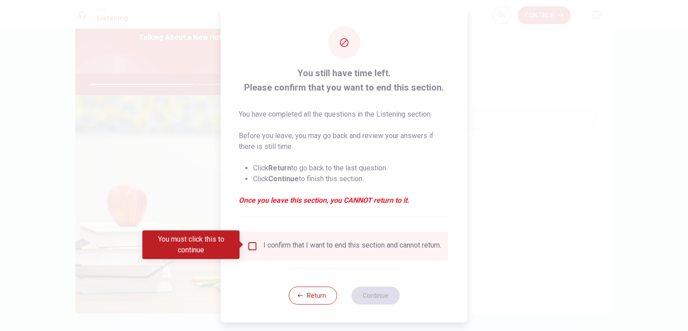
click at [249, 241] on input "You must click this to continue" at bounding box center [252, 246] width 11 height 11
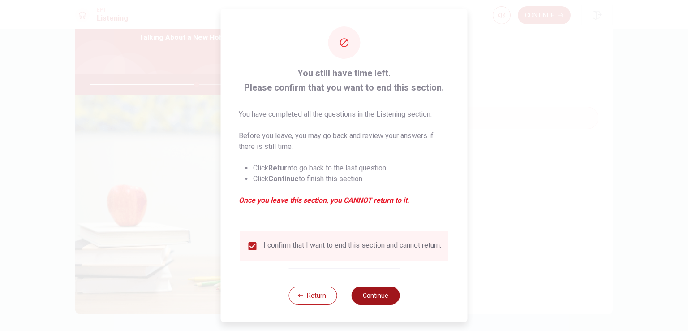
click at [371, 299] on button "Continue" at bounding box center [375, 295] width 48 height 18
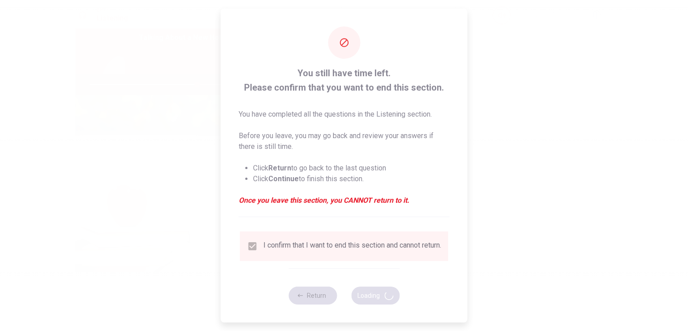
type input "67"
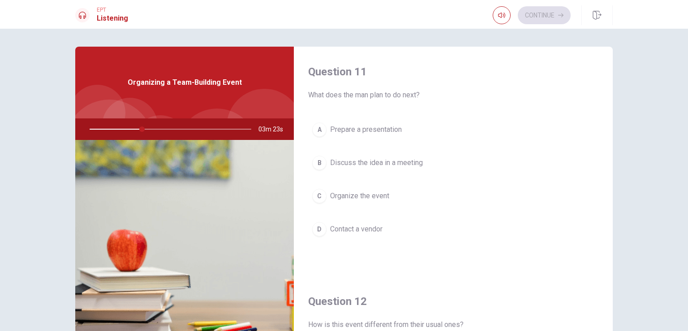
click at [342, 131] on span "Prepare a presentation" at bounding box center [366, 129] width 72 height 11
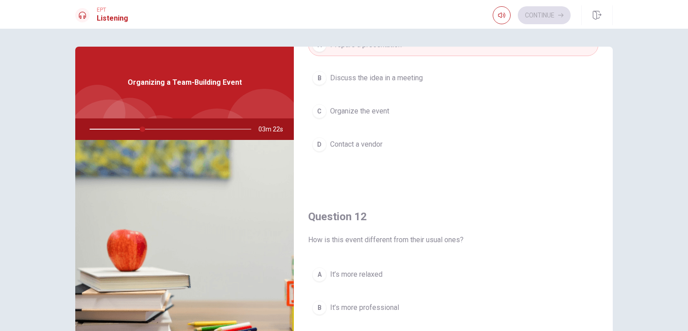
scroll to position [90, 0]
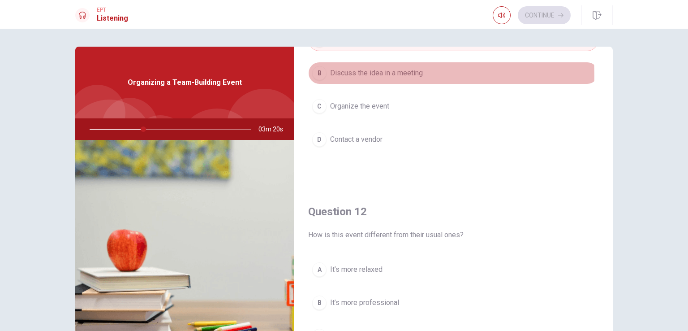
click at [357, 75] on span "Discuss the idea in a meeting" at bounding box center [376, 73] width 93 height 11
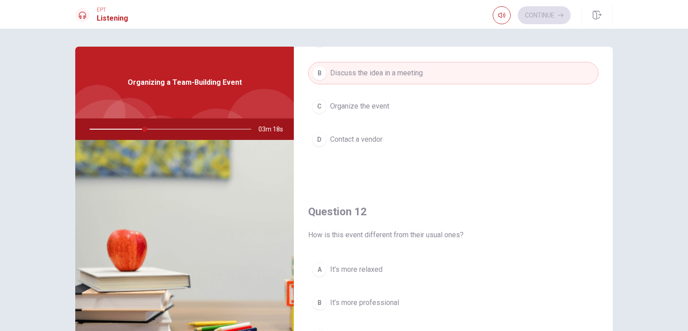
click at [354, 105] on span "Organize the event" at bounding box center [359, 106] width 59 height 11
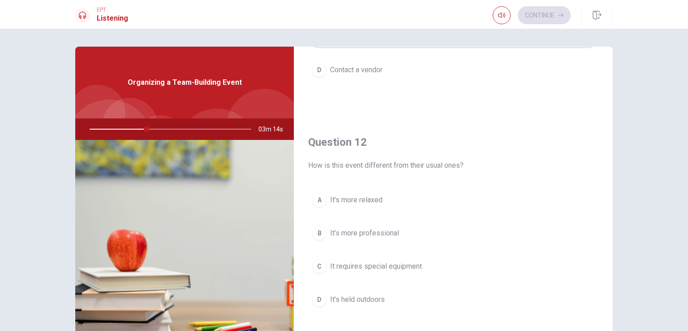
scroll to position [179, 0]
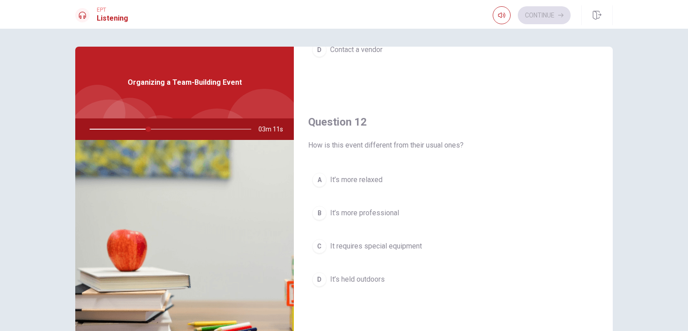
click at [375, 279] on span "It’s held outdoors" at bounding box center [357, 279] width 55 height 11
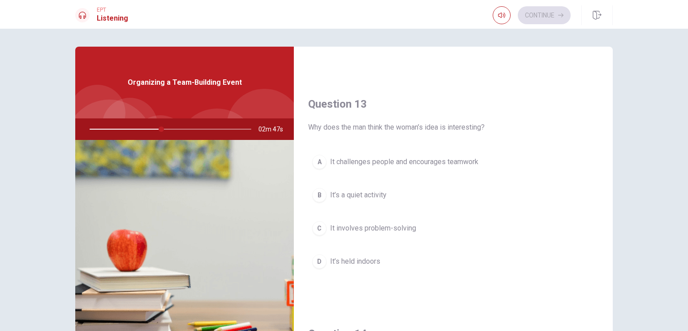
scroll to position [448, 0]
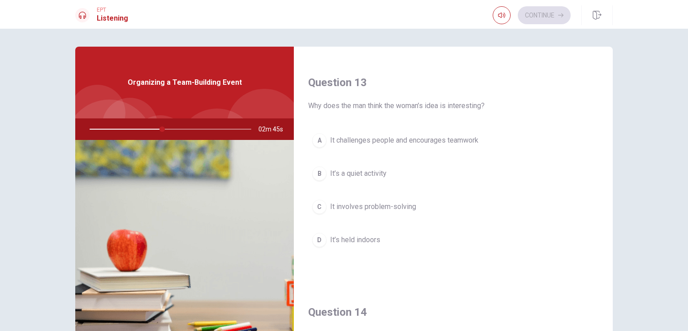
click at [418, 140] on span "It challenges people and encourages teamwork" at bounding box center [404, 140] width 148 height 11
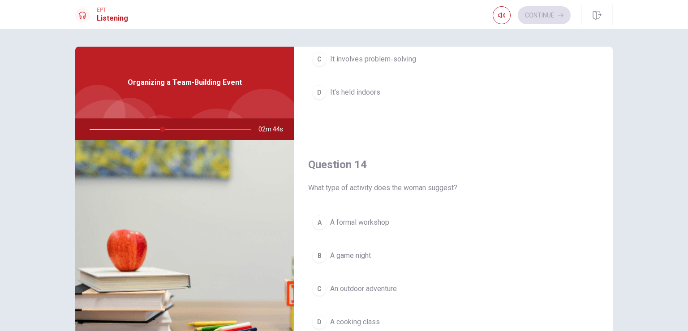
scroll to position [628, 0]
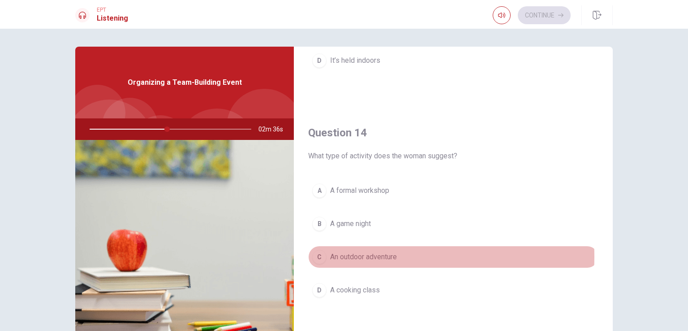
click at [365, 254] on span "An outdoor adventure" at bounding box center [363, 256] width 67 height 11
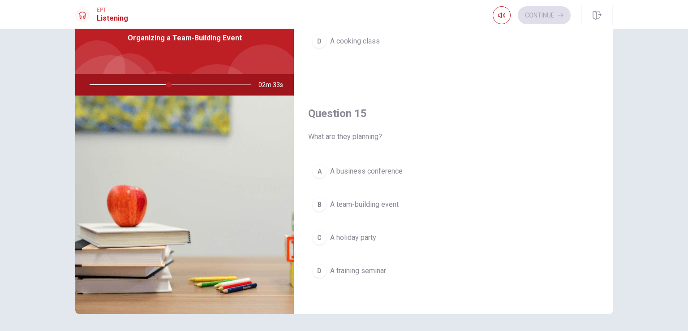
scroll to position [45, 0]
click at [354, 169] on span "A business conference" at bounding box center [366, 170] width 73 height 11
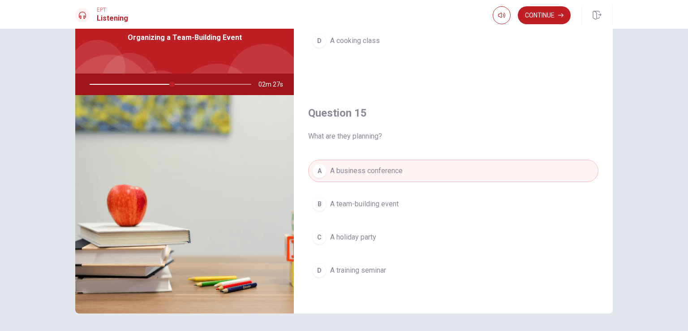
click at [356, 199] on span "A team-building event" at bounding box center [364, 204] width 69 height 11
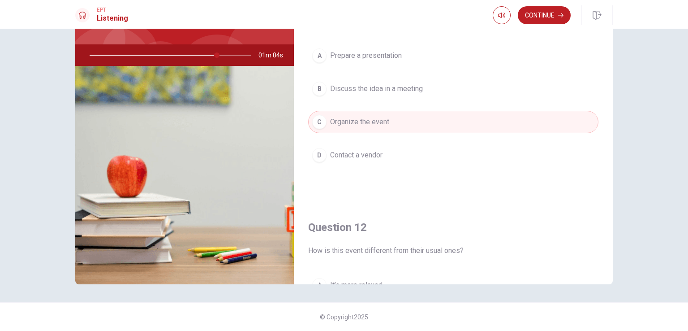
scroll to position [0, 0]
click at [540, 16] on button "Continue" at bounding box center [544, 15] width 53 height 18
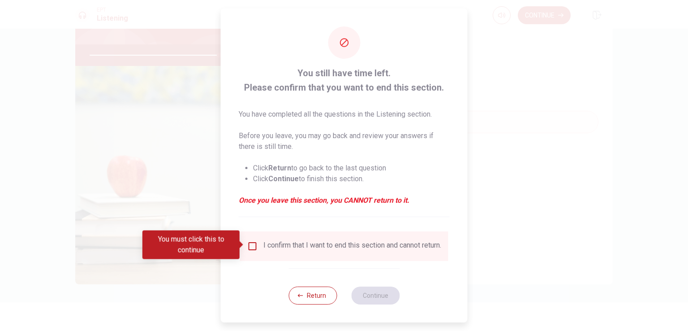
click at [253, 242] on input "You must click this to continue" at bounding box center [252, 246] width 11 height 11
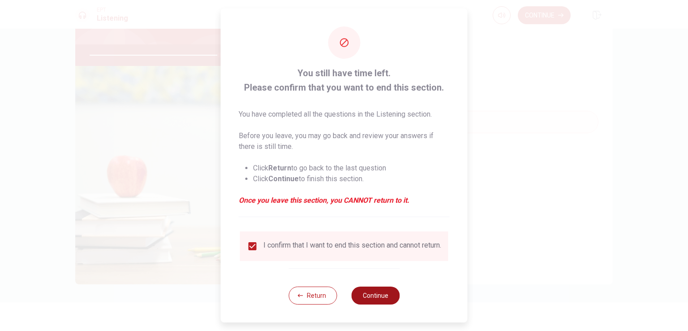
click at [378, 298] on button "Continue" at bounding box center [375, 295] width 48 height 18
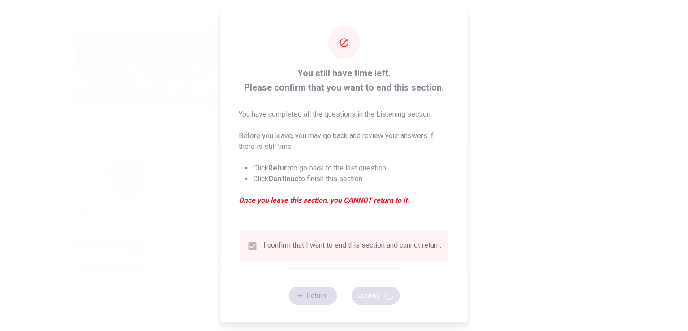
type input "81"
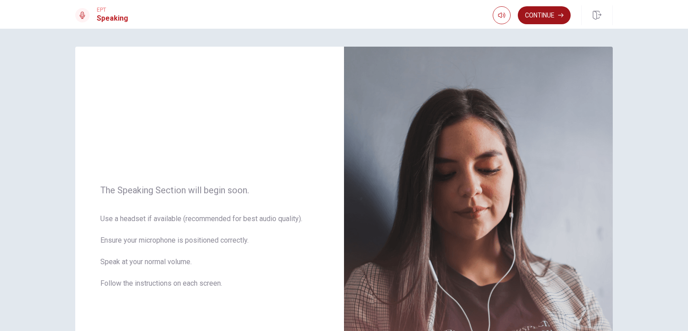
click at [545, 11] on button "Continue" at bounding box center [544, 15] width 53 height 18
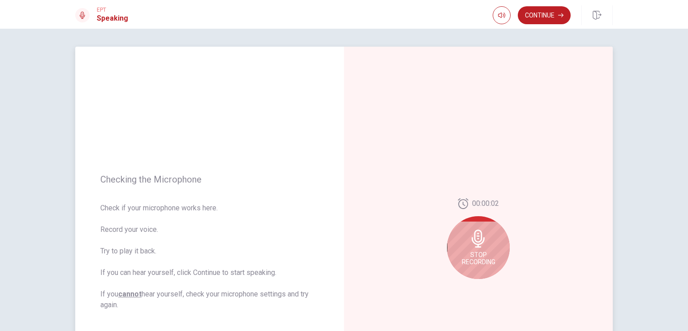
click at [472, 256] on span "Stop Recording" at bounding box center [479, 258] width 34 height 14
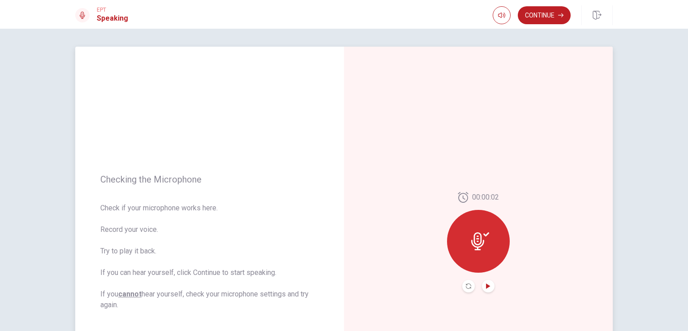
click at [488, 287] on icon "Play Audio" at bounding box center [488, 285] width 5 height 5
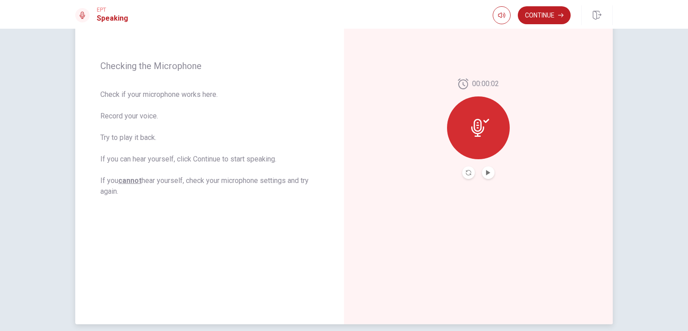
scroll to position [153, 0]
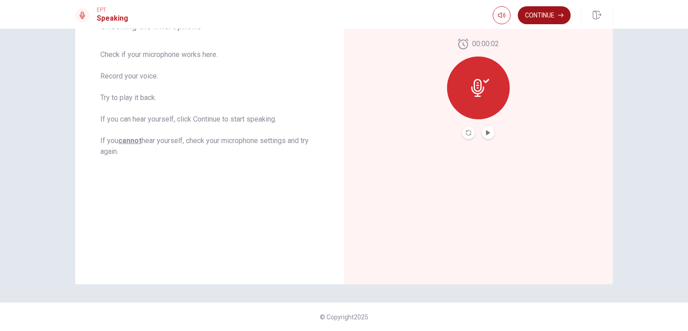
click at [534, 13] on button "Continue" at bounding box center [544, 15] width 53 height 18
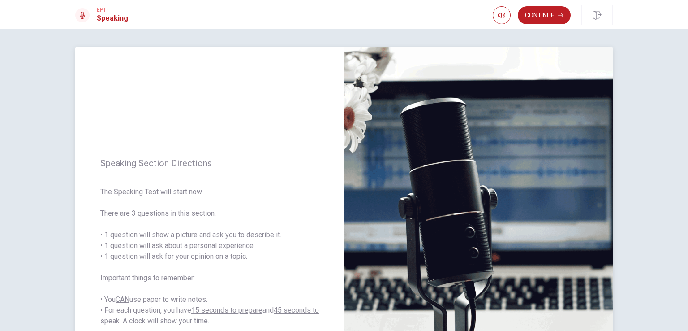
scroll to position [45, 0]
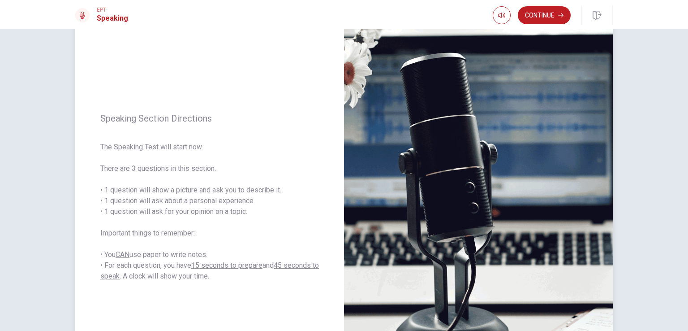
drag, startPoint x: 97, startPoint y: 232, endPoint x: 142, endPoint y: 233, distance: 44.8
click at [142, 233] on div "Speaking Section Directions The Speaking Test will start now. There are 3 quest…" at bounding box center [209, 197] width 269 height 391
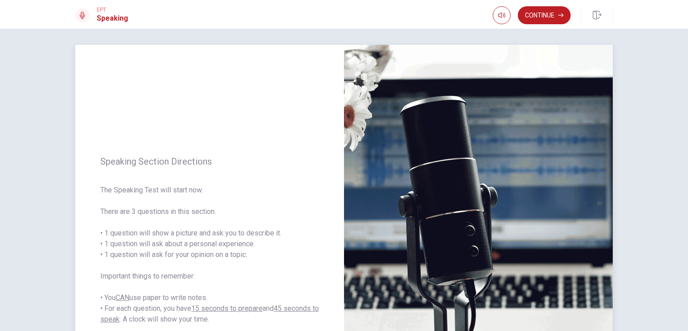
scroll to position [0, 0]
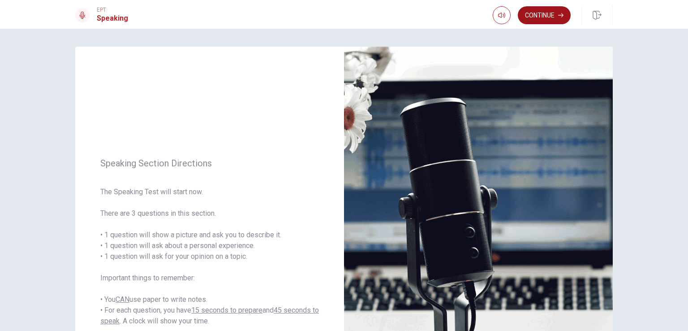
click at [540, 16] on button "Continue" at bounding box center [544, 15] width 53 height 18
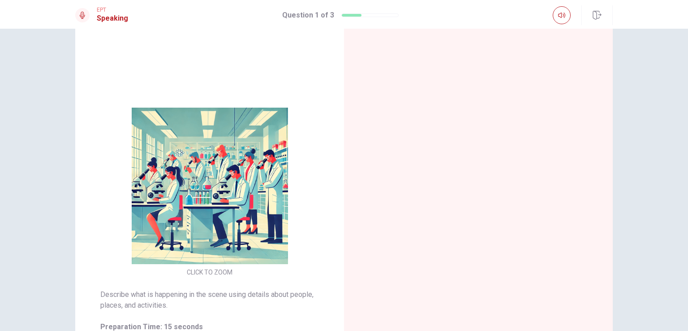
scroll to position [45, 0]
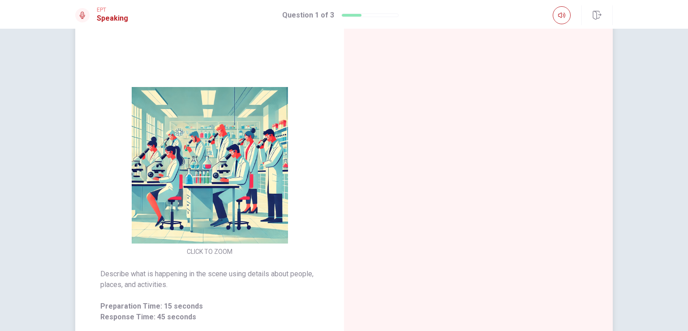
click at [427, 133] on div at bounding box center [478, 197] width 269 height 391
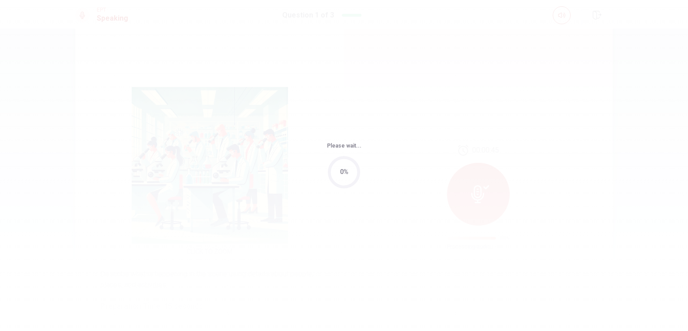
scroll to position [0, 0]
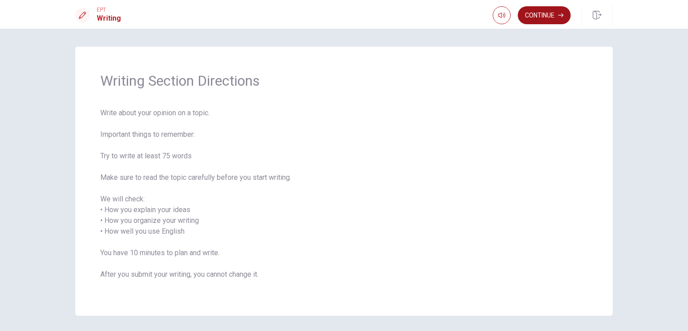
click at [546, 17] on button "Continue" at bounding box center [544, 15] width 53 height 18
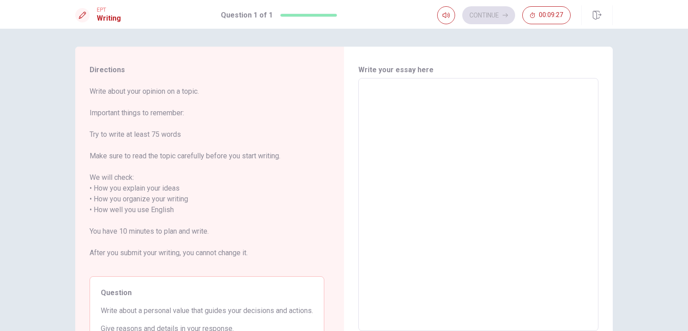
scroll to position [45, 0]
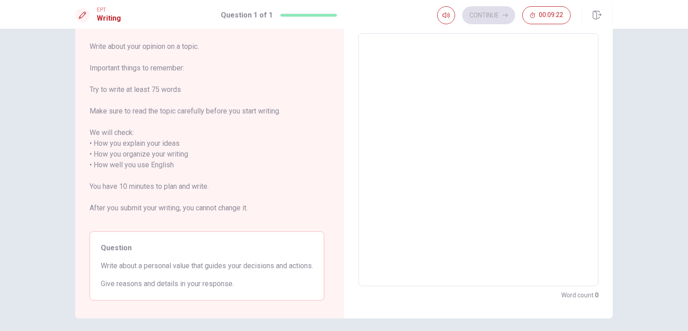
click at [454, 149] on textarea at bounding box center [479, 160] width 228 height 238
type textarea "O"
type textarea "x"
type textarea "On"
type textarea "x"
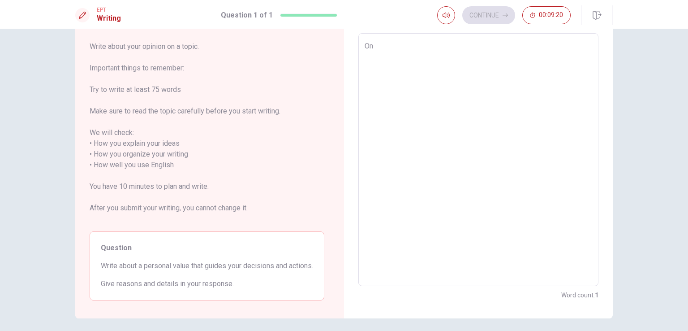
type textarea "One"
type textarea "x"
type textarea "One"
type textarea "x"
type textarea "One p"
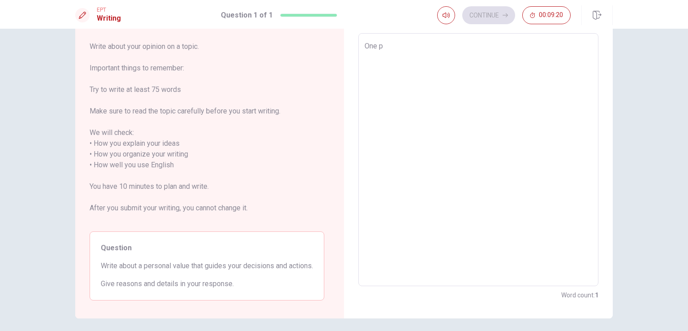
type textarea "x"
type textarea "One pe"
type textarea "x"
type textarea "One per"
type textarea "x"
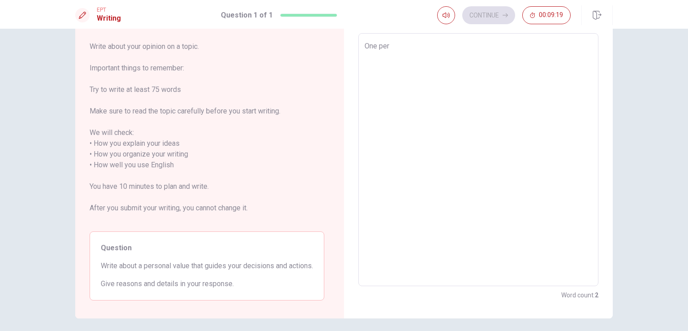
type textarea "One pers"
type textarea "x"
type textarea "One perso"
type textarea "x"
type textarea "One person"
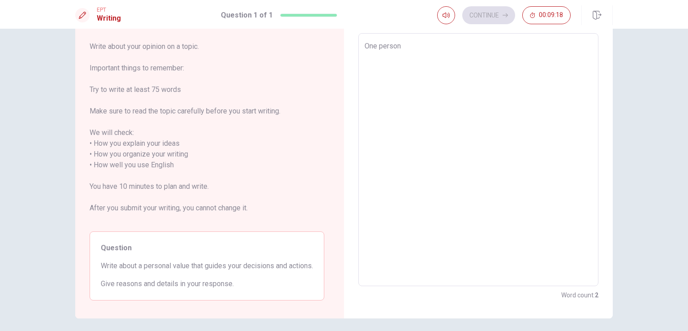
type textarea "x"
type textarea "One persona"
type textarea "x"
type textarea "One personal"
type textarea "x"
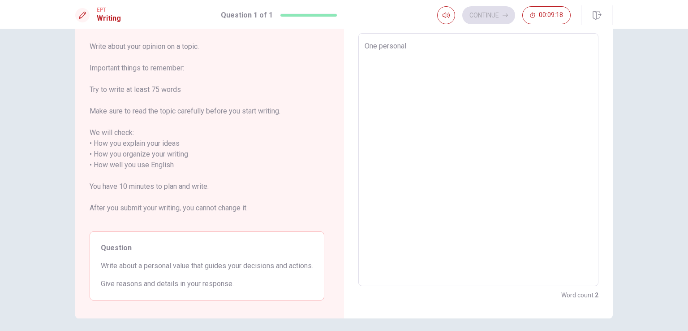
type textarea "One personal"
type textarea "x"
type textarea "One personal v"
type textarea "x"
type textarea "One personal va"
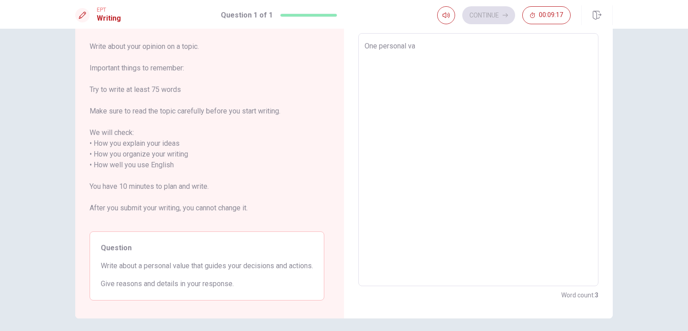
type textarea "x"
type textarea "One personal val"
type textarea "x"
type textarea "One personal valu"
type textarea "x"
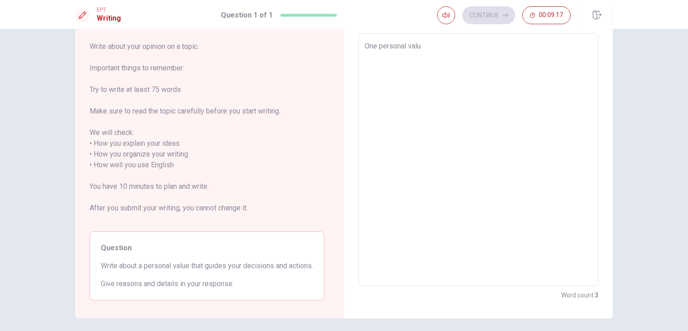
type textarea "One personal value"
type textarea "x"
type textarea "One personal value"
type textarea "x"
type textarea "One personal value t"
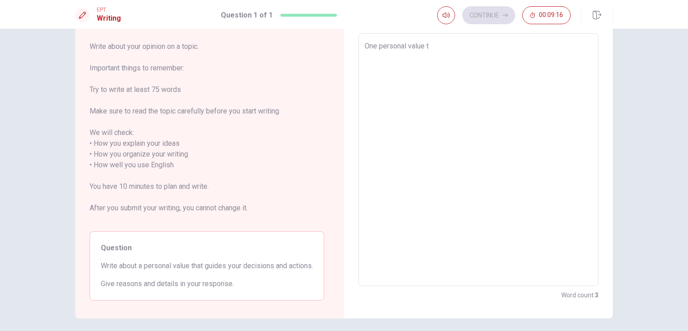
type textarea "x"
type textarea "One personal value th"
type textarea "x"
type textarea "One personal value tha"
type textarea "x"
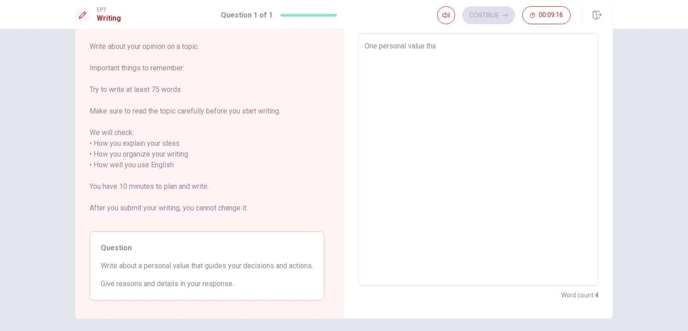
type textarea "One personal value that"
type textarea "x"
type textarea "One personal value that"
type textarea "x"
type textarea "One personal value that s"
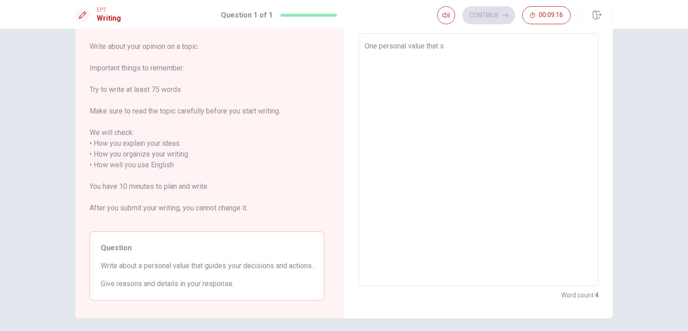
type textarea "x"
type textarea "One personal value that st"
type textarea "x"
type textarea "One personal value that str"
type textarea "x"
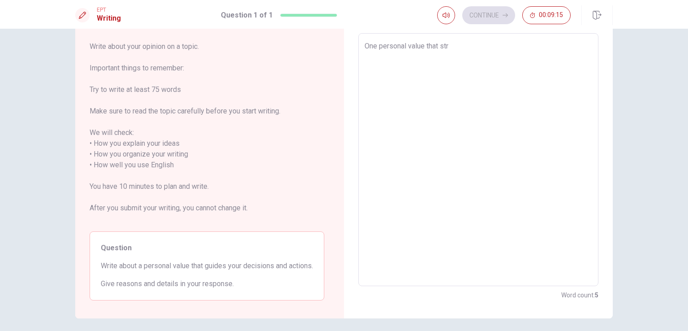
type textarea "One personal value that stro"
type textarea "x"
type textarea "One personal value that stron"
type textarea "x"
type textarea "One personal value that stronf"
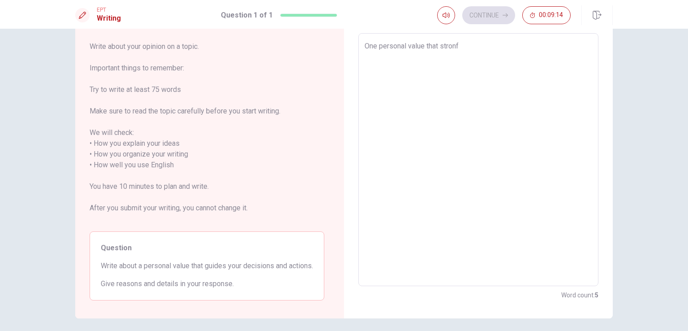
type textarea "x"
type textarea "One personal value that stron"
type textarea "x"
type textarea "One personal value that strong"
type textarea "x"
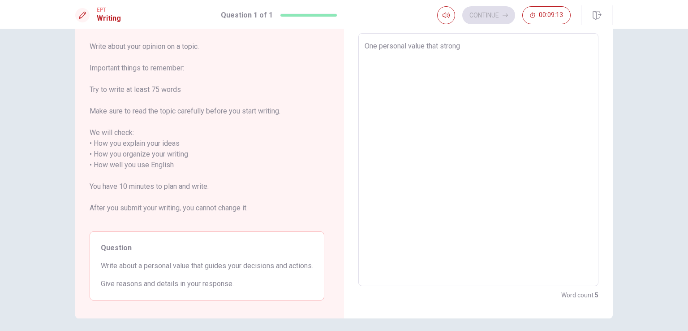
type textarea "One personal value that strongl"
type textarea "x"
type textarea "One personal value that strongly"
type textarea "x"
type textarea "One personal value that strongly"
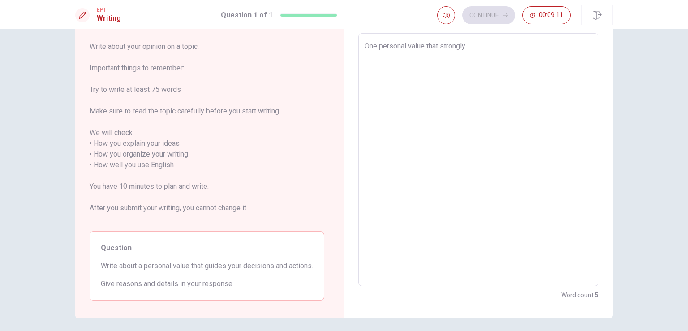
type textarea "x"
type textarea "One personal value that strongly g"
type textarea "x"
type textarea "One personal value that strongly gu"
type textarea "x"
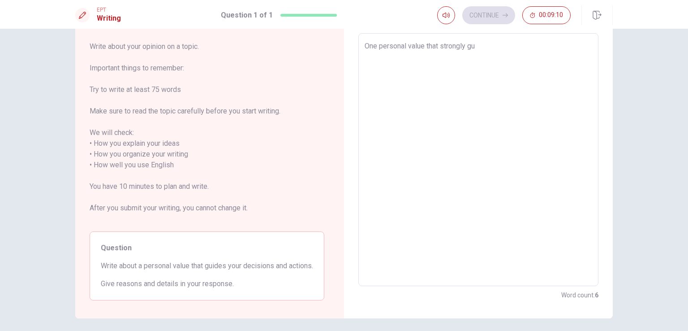
type textarea "One personal value that strongly gui"
type textarea "x"
type textarea "One personal value that strongly guid"
type textarea "x"
type textarea "One personal value that strongly guide"
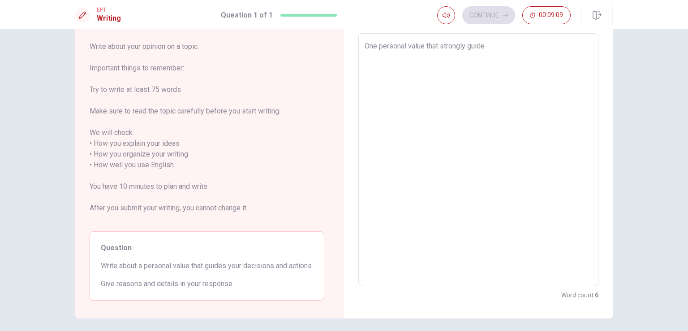
type textarea "x"
type textarea "One personal value that strongly guides"
type textarea "x"
type textarea "One personal value that strongly guides"
type textarea "x"
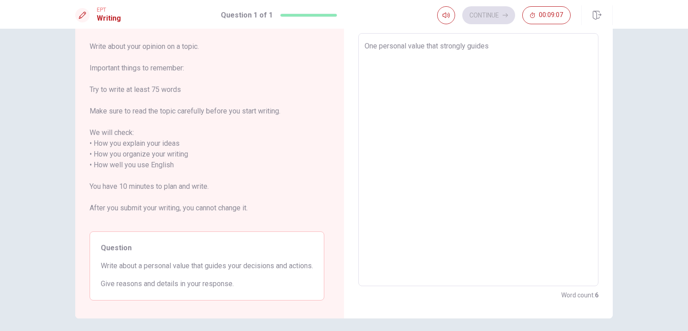
type textarea "One personal value that strongly guides m"
type textarea "x"
type textarea "One personal value that strongly guides my"
type textarea "x"
type textarea "One personal value that strongly guides my"
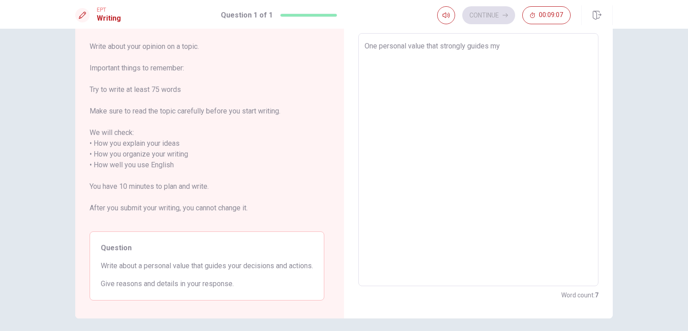
type textarea "x"
type textarea "One personal value that strongly guides my d"
type textarea "x"
type textarea "One personal value that strongly guides my de"
type textarea "x"
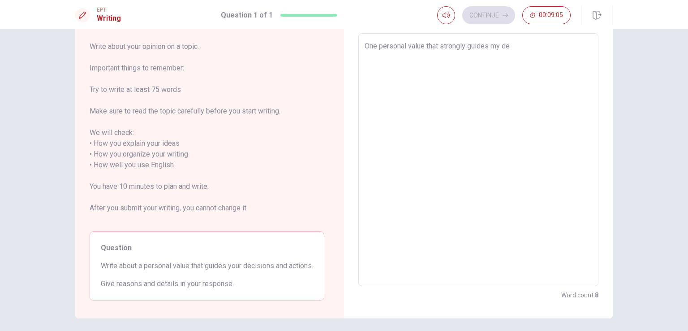
type textarea "One personal value that strongly guides my dec"
type textarea "x"
type textarea "One personal value that strongly guides my deci"
type textarea "x"
type textarea "One personal value that strongly guides my decis"
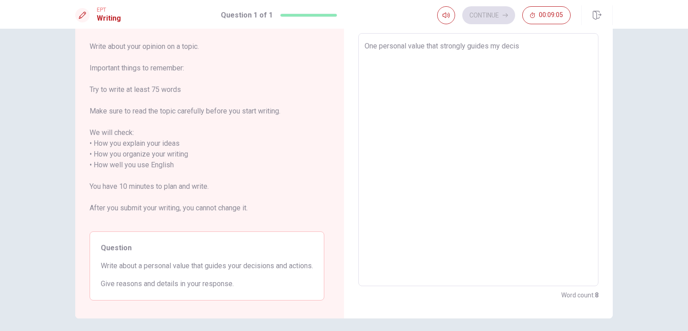
type textarea "x"
type textarea "One personal value that strongly guides my decisi"
type textarea "x"
type textarea "One personal value that strongly guides my decisio"
type textarea "x"
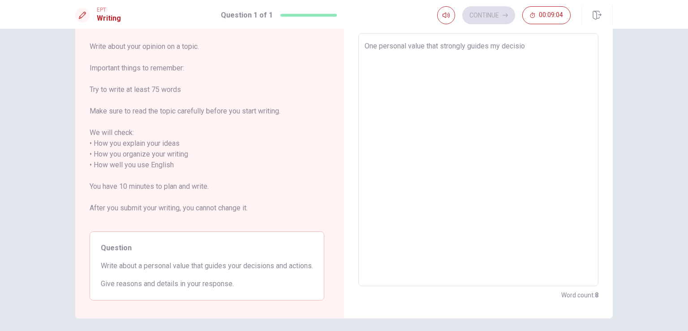
type textarea "One personal value that strongly guides my decision"
type textarea "x"
type textarea "One personal value that strongly guides my decisions"
type textarea "x"
type textarea "One personal value that strongly guides my decisions"
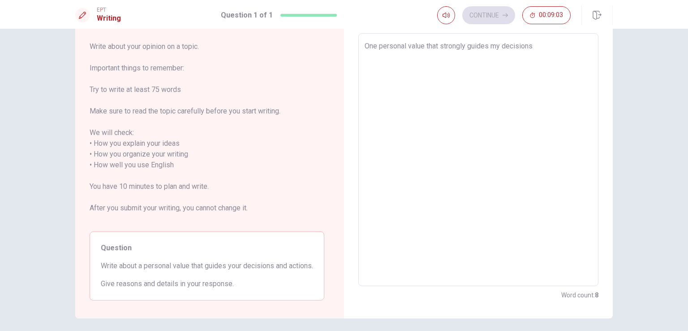
type textarea "x"
type textarea "One personal value that strongly guides my decisions a"
type textarea "x"
type textarea "One personal value that strongly guides my decisions an"
type textarea "x"
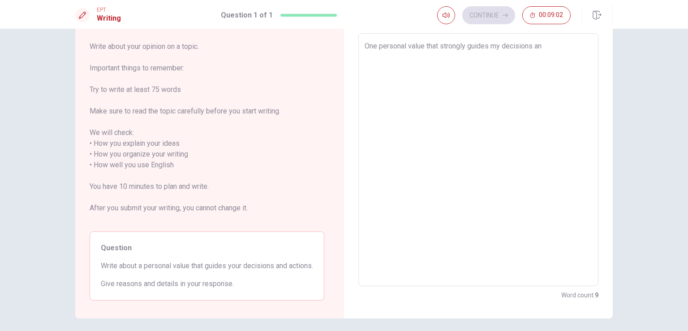
type textarea "One personal value that strongly guides my decisions and"
type textarea "x"
type textarea "One personal value that strongly guides my decisions and"
type textarea "x"
type textarea "One personal value that strongly guides my decisions and a"
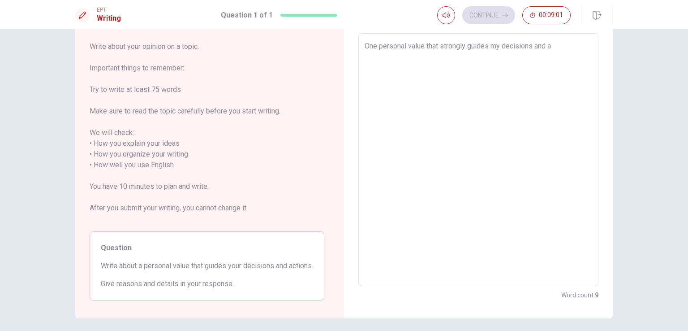
type textarea "x"
type textarea "One personal value that strongly guides my decisions and ac"
type textarea "x"
type textarea "One personal value that strongly guides my decisions and act"
type textarea "x"
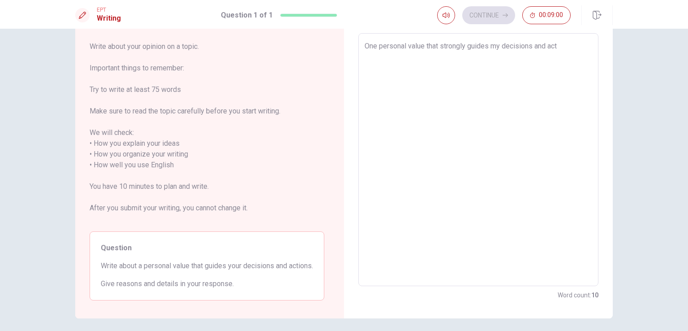
type textarea "One personal value that strongly guides my decisions and acti"
type textarea "x"
type textarea "One personal value that strongly guides my decisions and actio"
type textarea "x"
type textarea "One personal value that strongly guides my decisions and action"
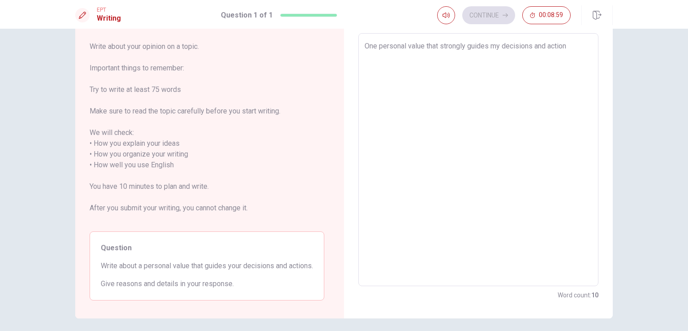
type textarea "x"
type textarea "One personal value that strongly guides my decisions and actions"
type textarea "x"
type textarea "One personal value that strongly guides my decisions and actions"
type textarea "x"
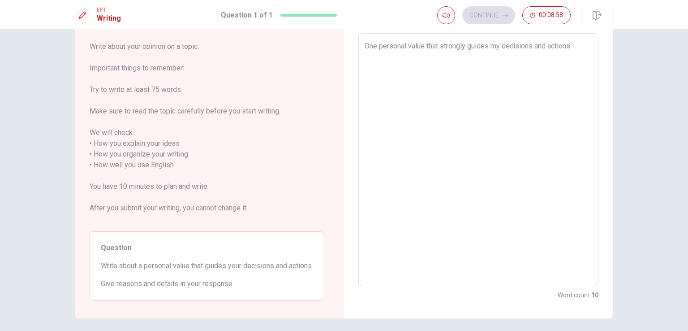
type textarea "One personal value that strongly guides my decisions and actions i"
type textarea "x"
type textarea "One personal value that strongly guides my decisions and actions is"
type textarea "x"
type textarea "One personal value that strongly guides my decisions and actions is"
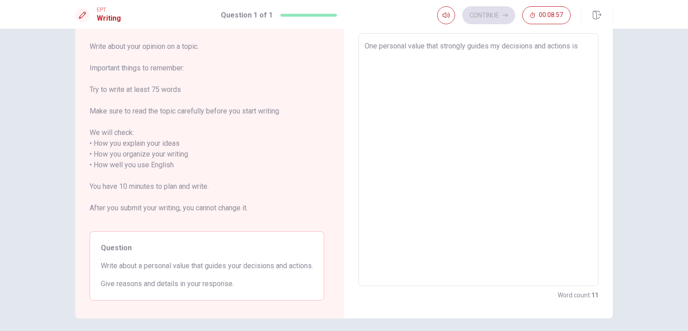
type textarea "x"
type textarea "One personal value that strongly guides my decisions and actions is h"
type textarea "x"
type textarea "One personal value that strongly guides my decisions and actions is ho"
type textarea "x"
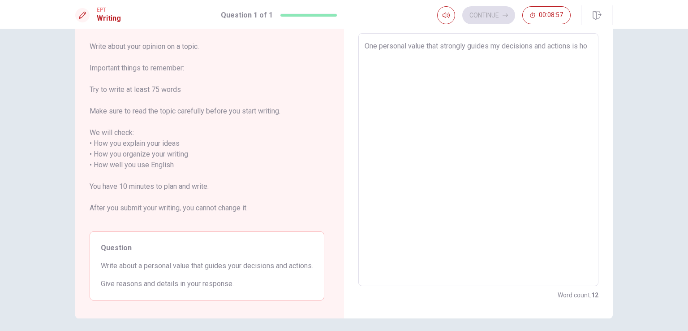
type textarea "One personal value that strongly guides my decisions and actions is hon"
type textarea "x"
type textarea "One personal value that strongly guides my decisions and actions is hone"
type textarea "x"
type textarea "One personal value that strongly guides my decisions and actions is hones"
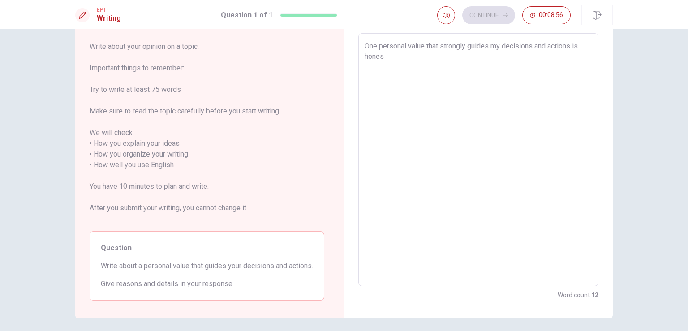
type textarea "x"
type textarea "One personal value that strongly guides my decisions and actions is honest"
type textarea "x"
type textarea "One personal value that strongly guides my decisions and actions is honeste"
type textarea "x"
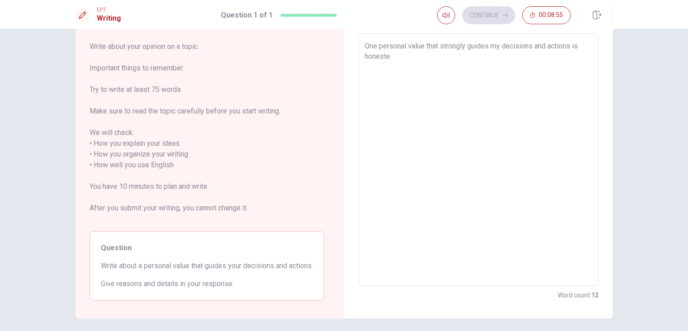
type textarea "One personal value that strongly guides my decisions and actions is honestey"
type textarea "x"
type textarea "One personal value that strongly guides my decisions and actions is honestey"
type textarea "x"
type textarea "One personal value that strongly guides my decisions and actions is honestey"
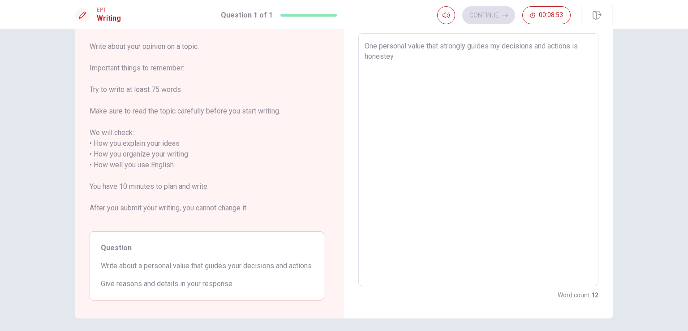
type textarea "x"
type textarea "One personal value that strongly guides my decisions and actions is honeste"
type textarea "x"
type textarea "One personal value that strongly guides my decisions and actions is honest"
type textarea "x"
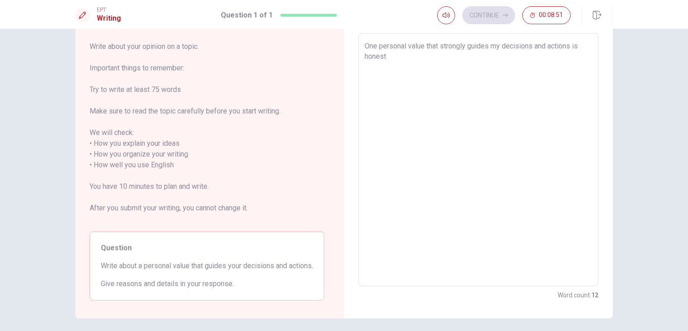
type textarea "One personal value that strongly guides my decisions and actions is honesty"
type textarea "x"
type textarea "One personal value that strongly guides my decisions and actions is honesty."
type textarea "x"
type textarea "One personal value that strongly guides my decisions and actions is honesty."
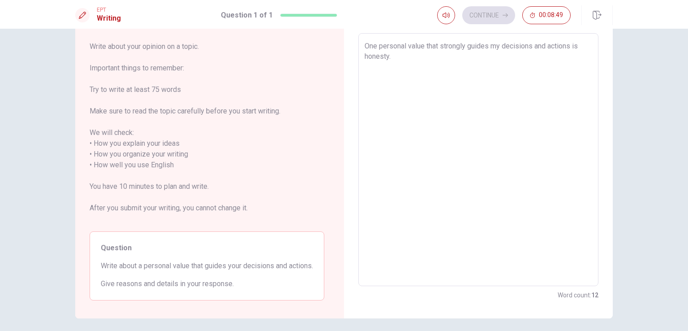
type textarea "x"
type textarea "One personal value that strongly guides my decisions and actions is honesty. I"
type textarea "x"
type textarea "One personal value that strongly guides my decisions and actions is honesty. I"
type textarea "x"
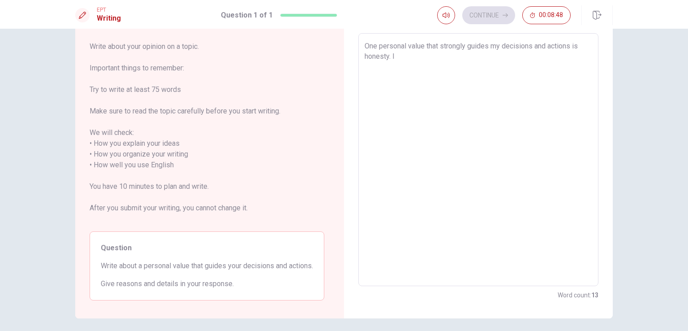
type textarea "One personal value that strongly guides my decisions and actions is honesty. I b"
type textarea "x"
type textarea "One personal value that strongly guides my decisions and actions is honesty. I …"
type textarea "x"
type textarea "One personal value that strongly guides my decisions and actions is honesty. I …"
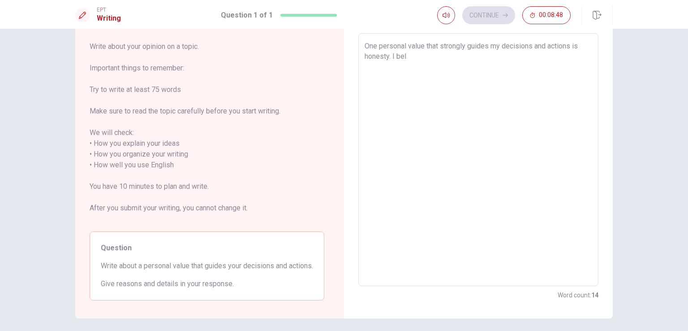
type textarea "x"
type textarea "One personal value that strongly guides my decisions and actions is honesty. I …"
type textarea "x"
type textarea "One personal value that strongly guides my decisions and actions is honesty. I …"
type textarea "x"
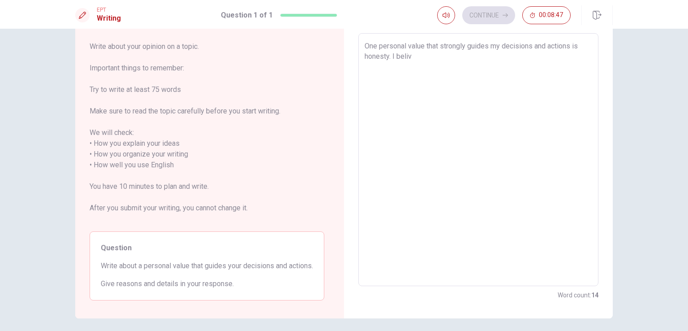
type textarea "One personal value that strongly guides my decisions and actions is honesty. I …"
type textarea "x"
type textarea "One personal value that strongly guides my decisions and actions is honesty. I …"
type textarea "x"
type textarea "One personal value that strongly guides my decisions and actions is honesty. I …"
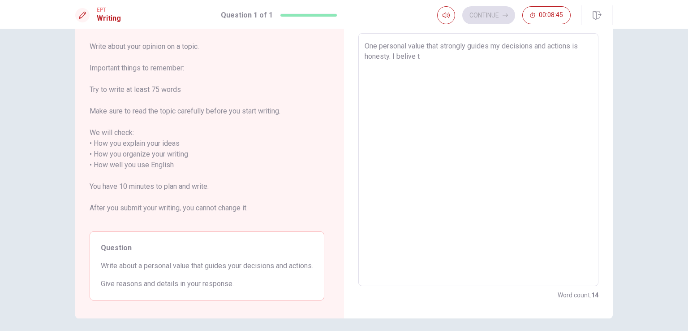
type textarea "x"
type textarea "One personal value that strongly guides my decisions and actions is honesty. I …"
type textarea "x"
type textarea "One personal value that strongly guides my decisions and actions is honesty. I …"
type textarea "x"
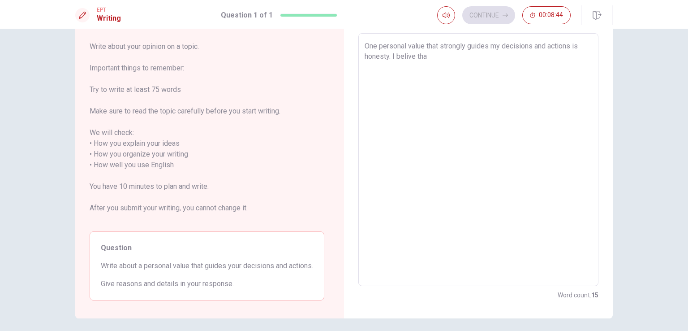
type textarea "One personal value that strongly guides my decisions and actions is honesty. I …"
type textarea "x"
type textarea "One personal value that strongly guides my decisions and actions is honesty. I …"
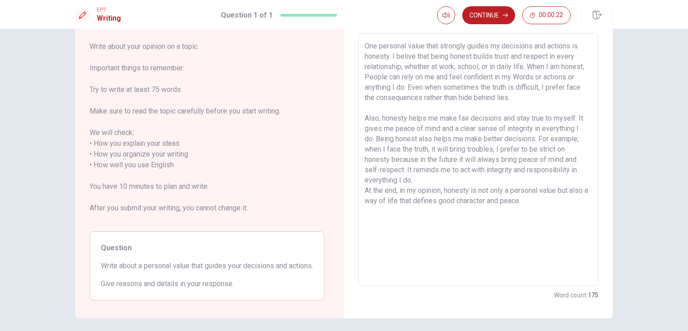
click at [533, 199] on textarea "One personal value that strongly guides my decisions and actions is honesty. I …" at bounding box center [479, 160] width 228 height 238
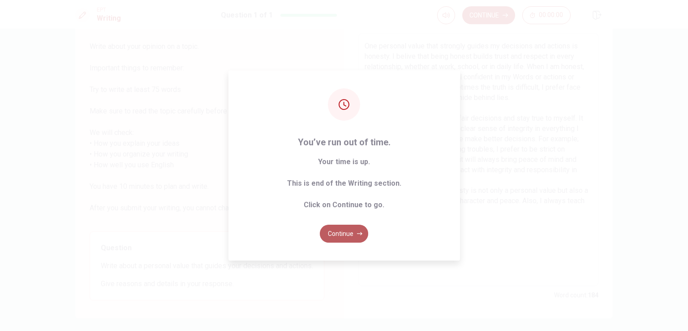
click at [338, 238] on button "Continue" at bounding box center [344, 234] width 48 height 18
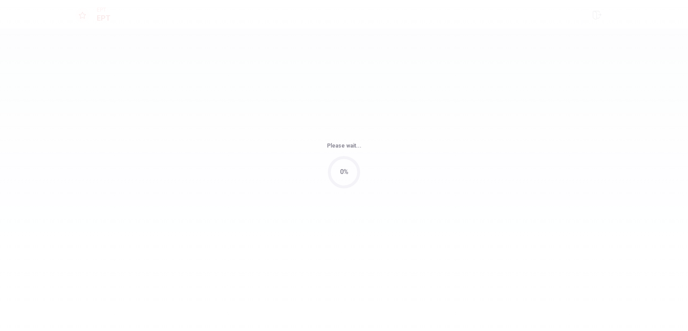
scroll to position [0, 0]
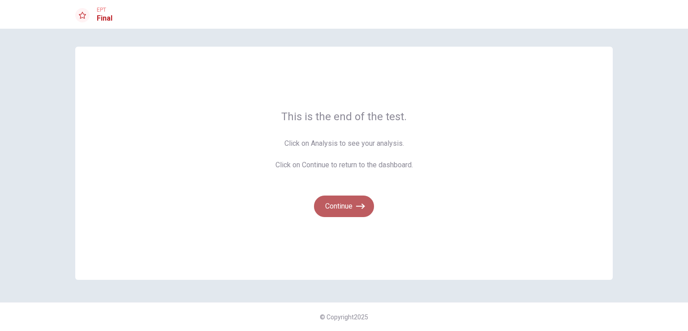
click at [342, 208] on button "Continue" at bounding box center [344, 206] width 60 height 22
